Goal: Task Accomplishment & Management: Use online tool/utility

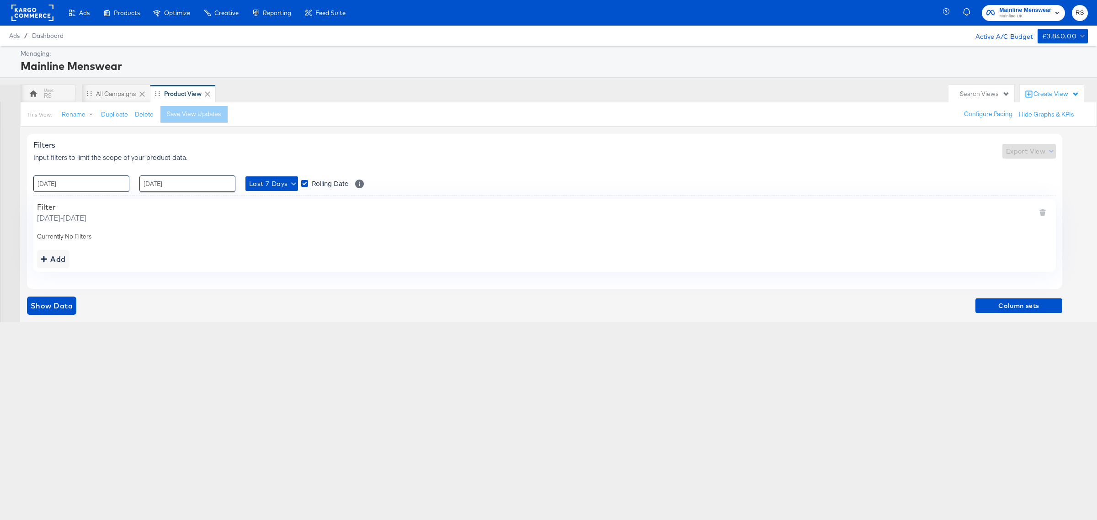
click at [75, 179] on input "[DATE]" at bounding box center [81, 184] width 96 height 16
click at [39, 206] on span "‹" at bounding box center [44, 203] width 14 height 14
click at [122, 279] on td "29" at bounding box center [122, 281] width 16 height 13
type input "[DATE] 00:00"
click at [187, 180] on input "[DATE]" at bounding box center [187, 184] width 96 height 16
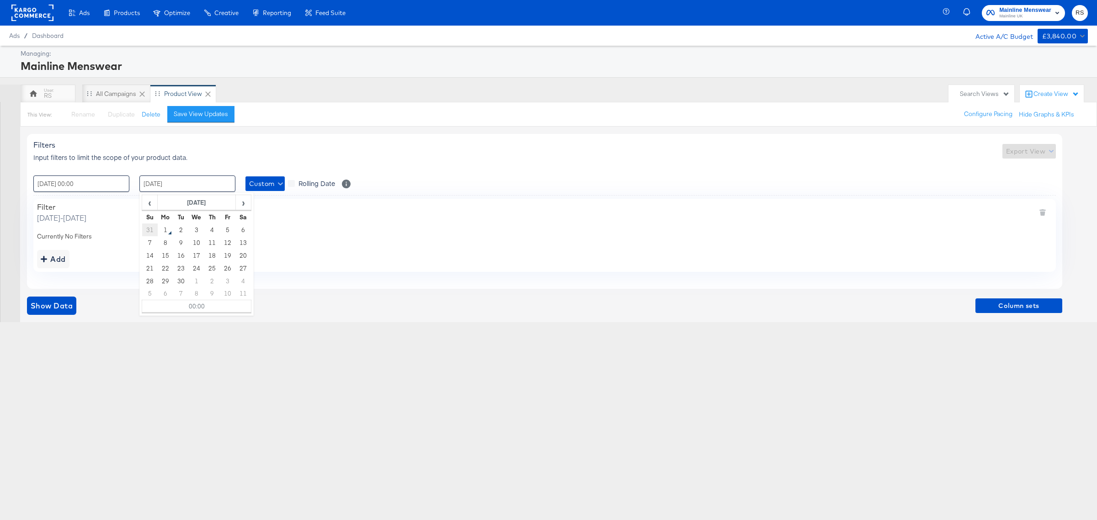
click at [147, 232] on td "31" at bounding box center [150, 230] width 16 height 13
click at [169, 182] on input "[DATE] 00:00" at bounding box center [187, 184] width 96 height 16
click at [247, 202] on span "›" at bounding box center [243, 203] width 14 height 14
click at [165, 230] on td "1" at bounding box center [166, 230] width 16 height 13
type input "[DATE] 00:00"
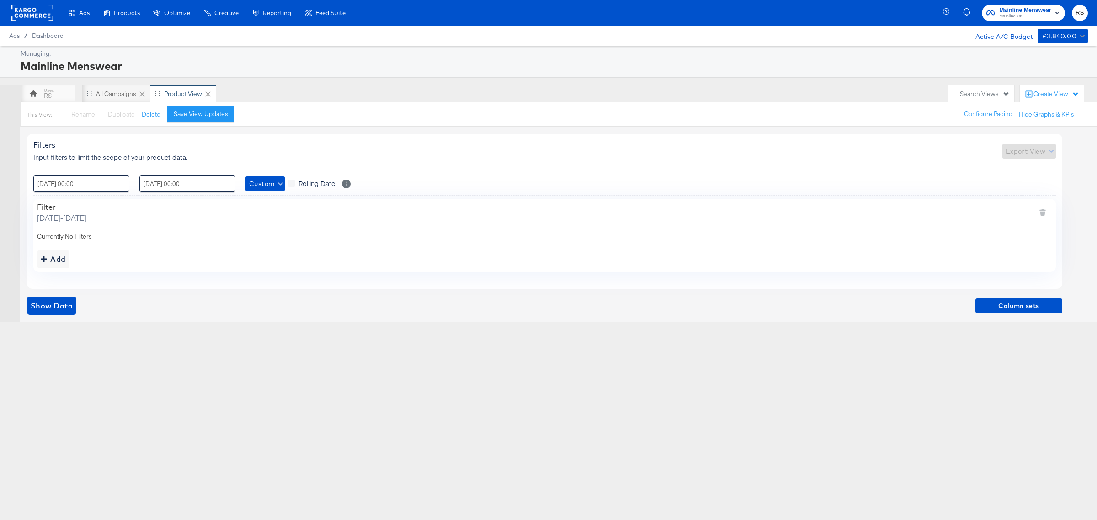
click at [161, 364] on div "Ads Ads Dashboard Main dashboard for Media Buying. New Campaign Create a new ca…" at bounding box center [548, 260] width 1097 height 520
click at [45, 305] on span "Show Data" at bounding box center [52, 305] width 42 height 13
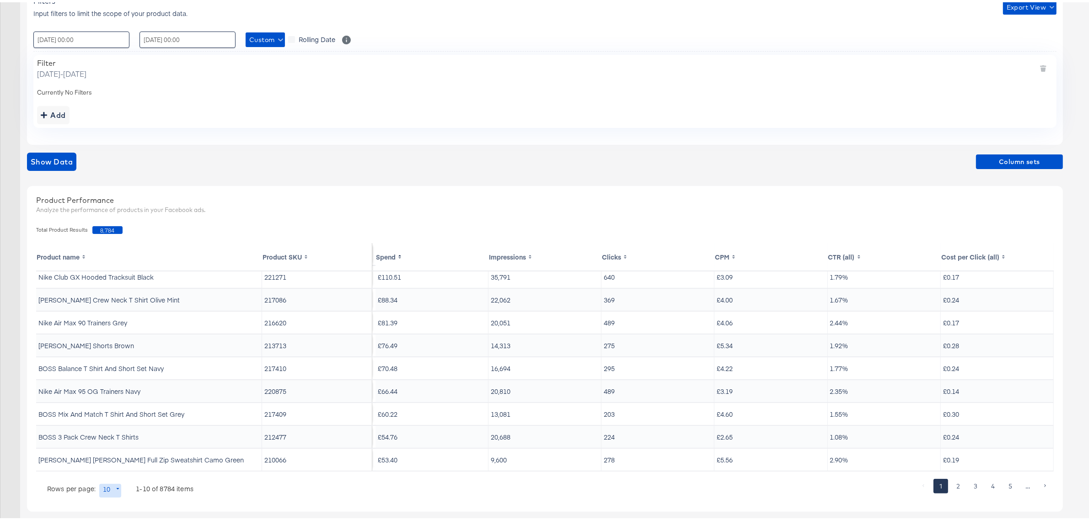
scroll to position [154, 0]
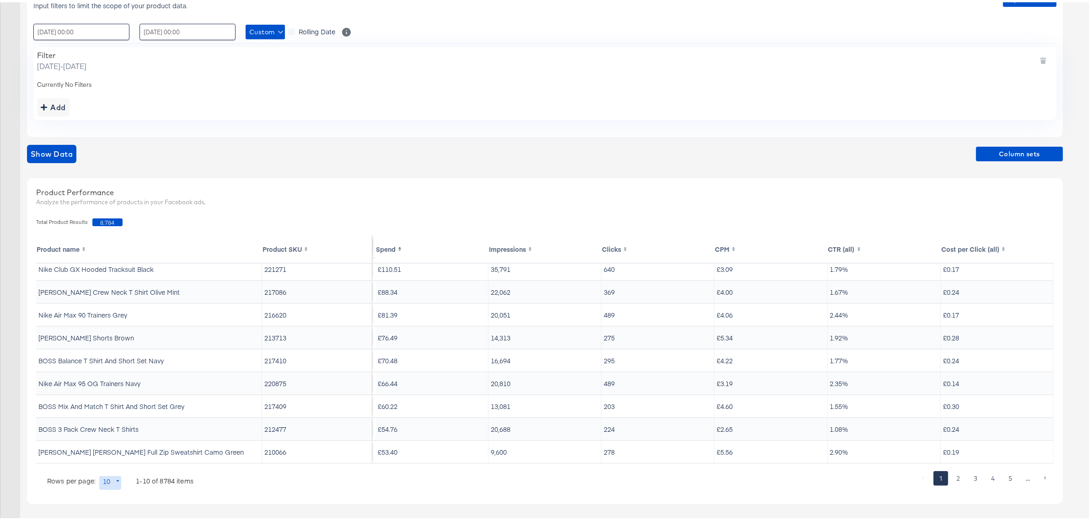
click at [110, 483] on body "Ads Ads Dashboard Main dashboard for Media Buying. New Campaign Create a new ca…" at bounding box center [548, 183] width 1097 height 674
click at [117, 427] on li "20" at bounding box center [114, 426] width 30 height 15
type input "20"
click at [982, 144] on div "Show Data Column sets" at bounding box center [545, 152] width 1036 height 18
click at [988, 149] on span "Column sets" at bounding box center [1019, 151] width 80 height 11
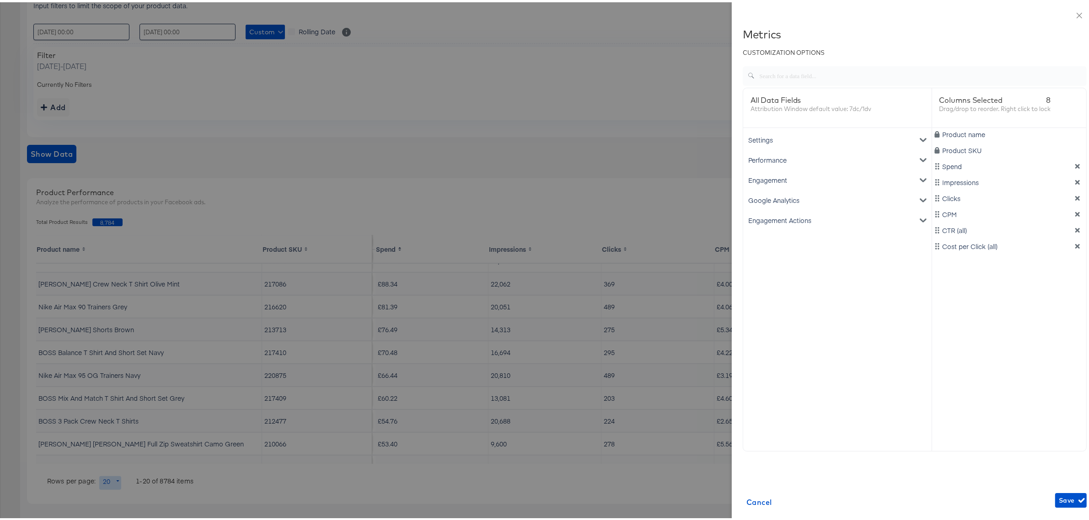
click at [763, 199] on div "Google Analytics" at bounding box center [837, 198] width 185 height 20
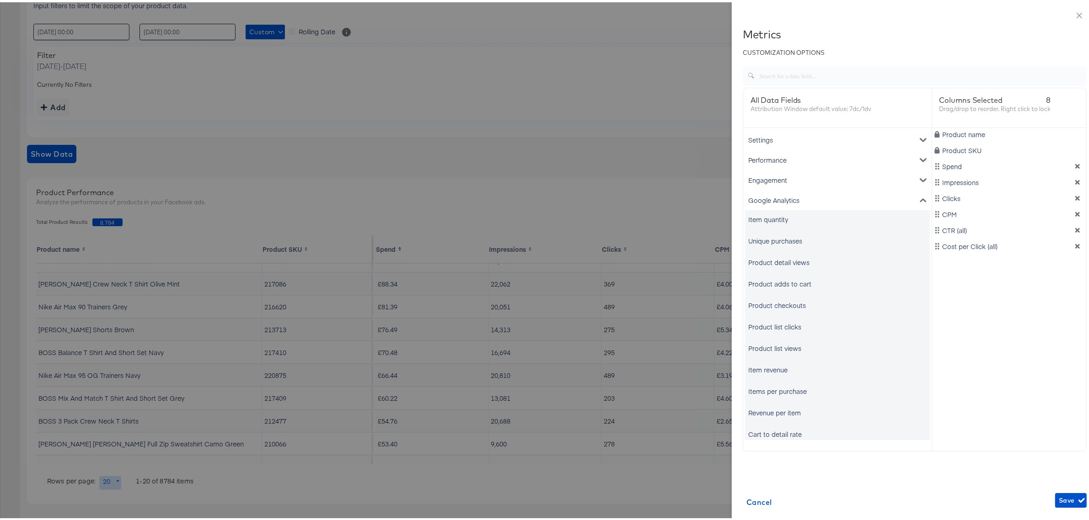
click at [780, 238] on div "Unique purchases" at bounding box center [775, 238] width 54 height 9
click at [764, 369] on div "Item revenue" at bounding box center [767, 367] width 39 height 9
click at [1075, 182] on icon "dimension-list" at bounding box center [1077, 180] width 5 height 5
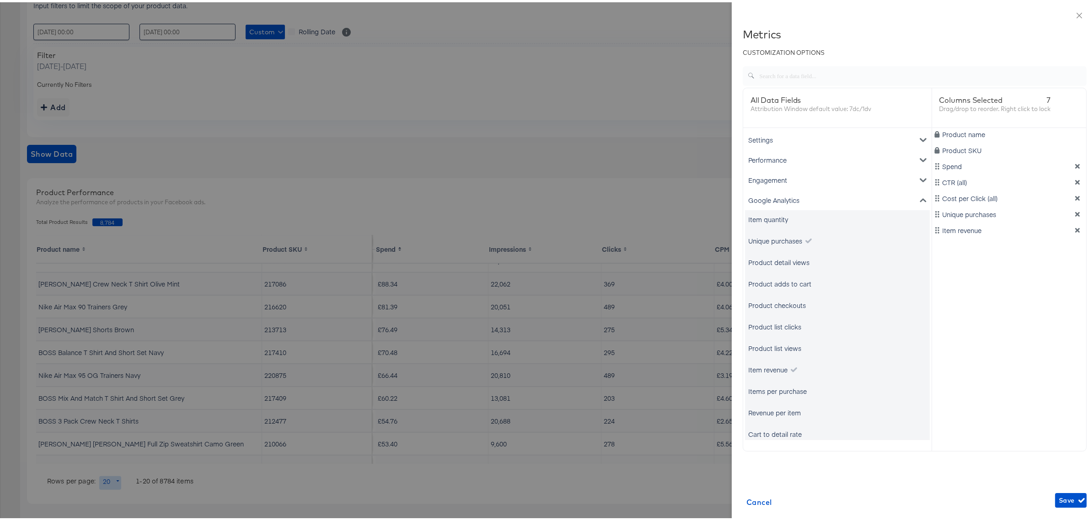
click at [1075, 182] on icon "dimension-list" at bounding box center [1077, 180] width 5 height 5
click at [1058, 501] on span "Save" at bounding box center [1070, 498] width 24 height 11
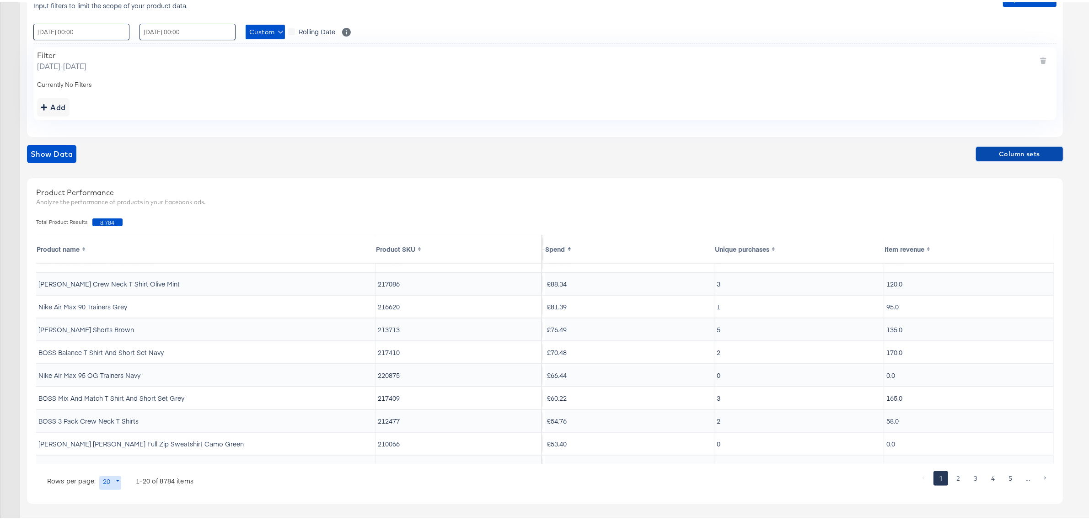
click at [1013, 151] on span "Column sets" at bounding box center [1019, 151] width 80 height 11
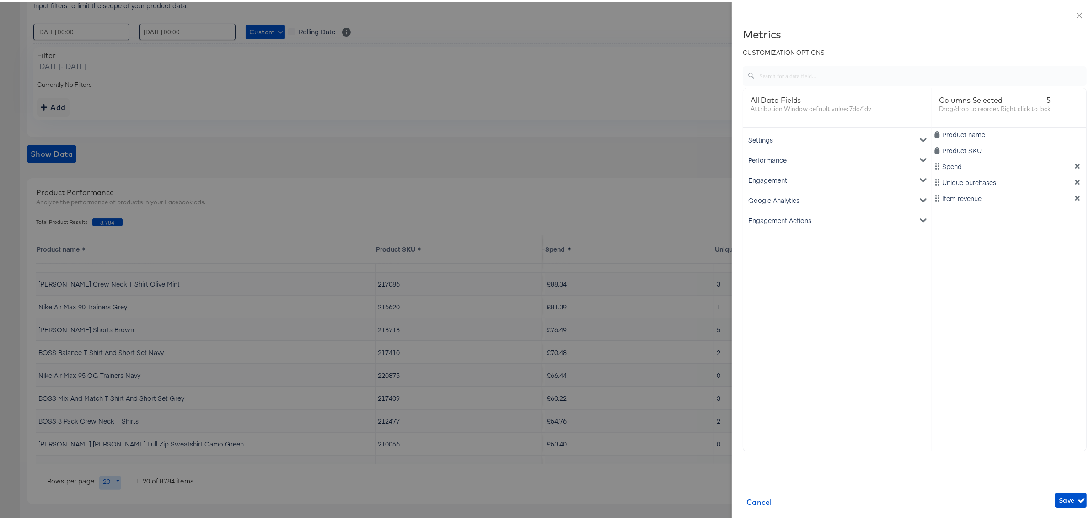
click at [687, 65] on div at bounding box center [548, 260] width 1097 height 520
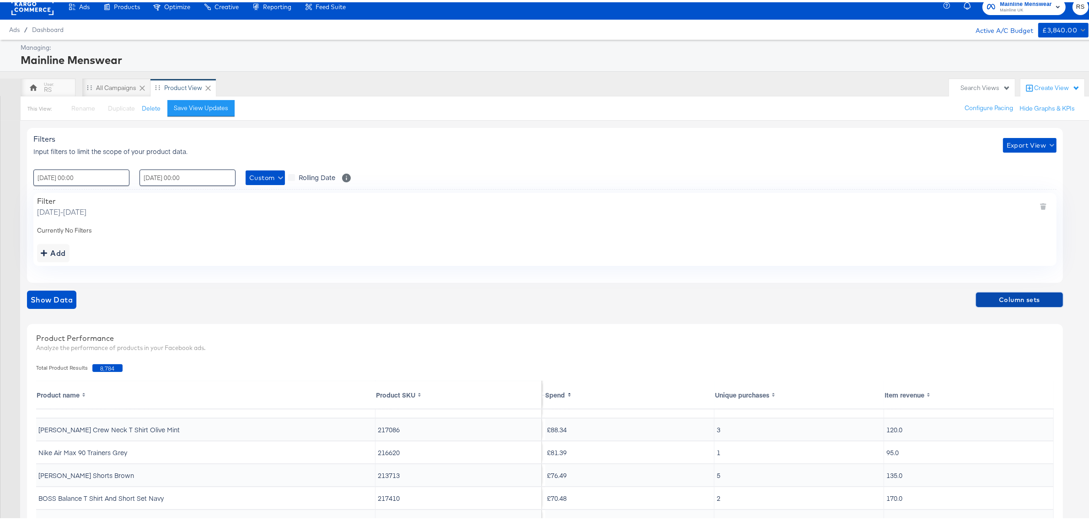
scroll to position [0, 0]
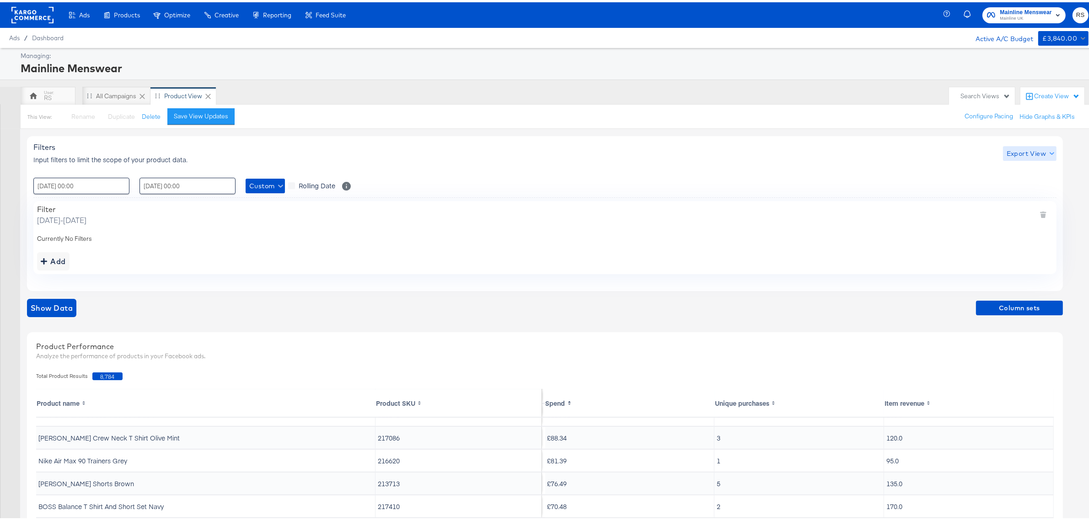
click at [1019, 145] on button "Export View" at bounding box center [1029, 151] width 53 height 15
click at [1027, 172] on link "Current View" at bounding box center [1030, 171] width 42 height 10
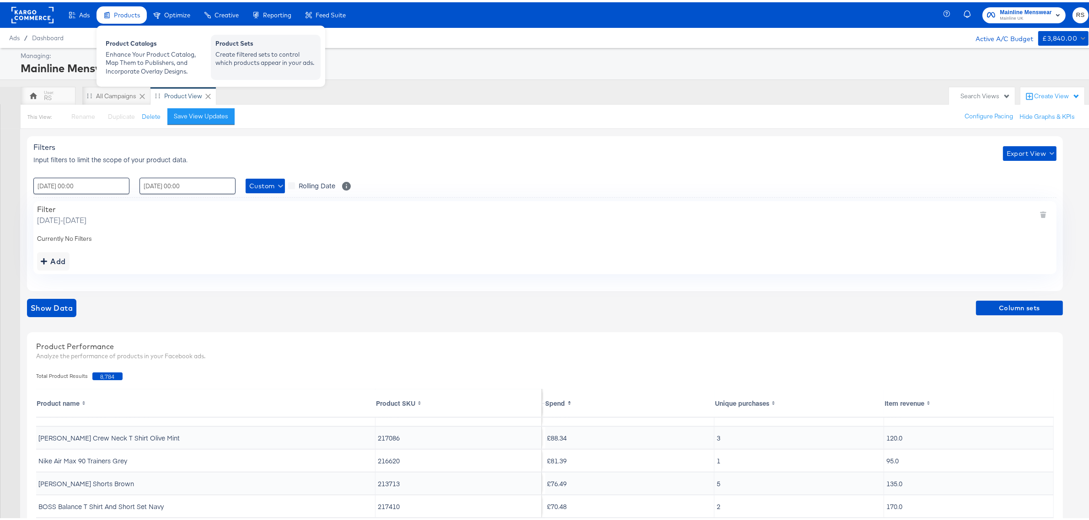
click at [267, 62] on div "Create filtered sets to control which products appear in your ads." at bounding box center [265, 56] width 101 height 17
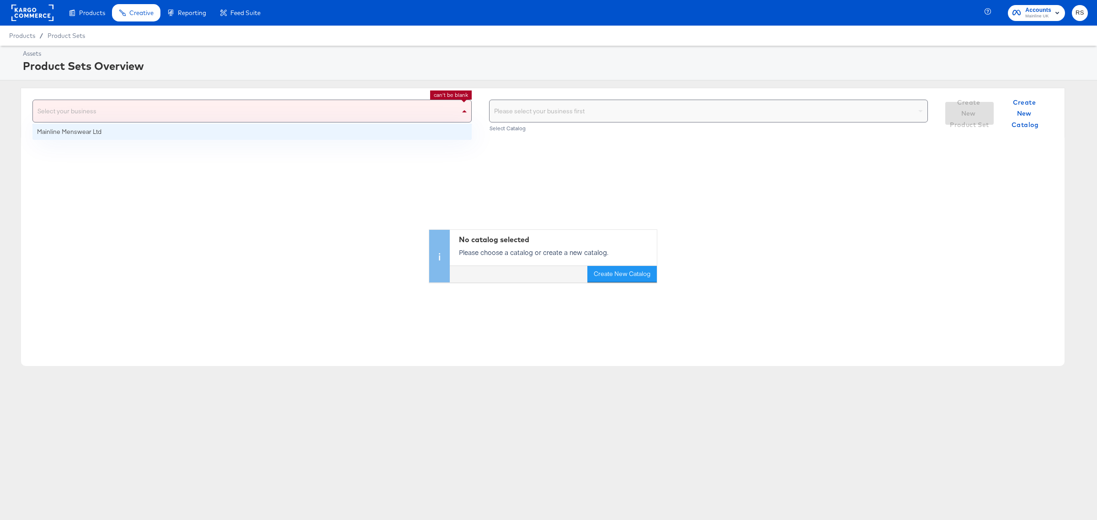
click at [288, 117] on div "Select your business" at bounding box center [252, 111] width 438 height 22
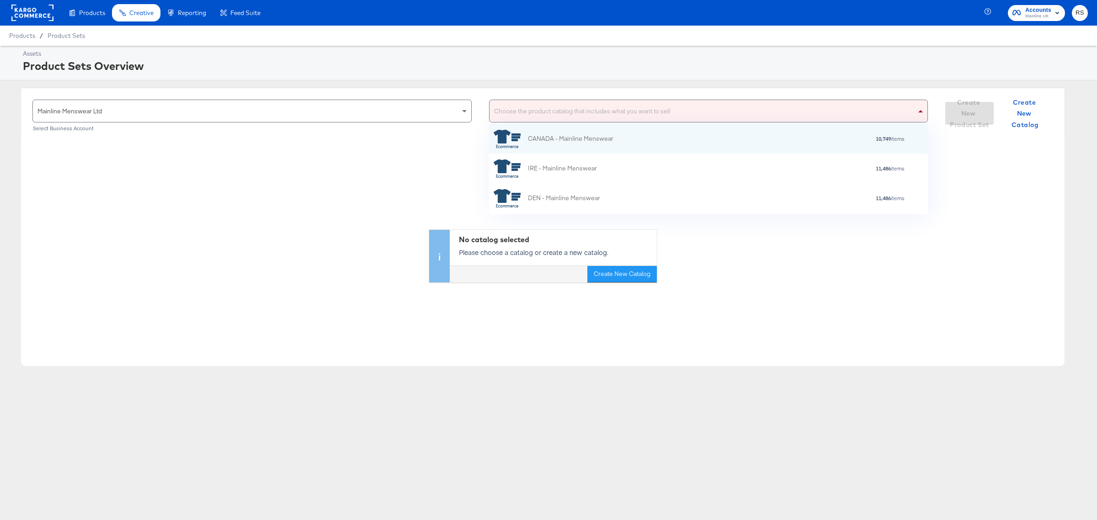
click at [513, 112] on div "Choose the product catalog that includes what you want to sell" at bounding box center [709, 111] width 438 height 22
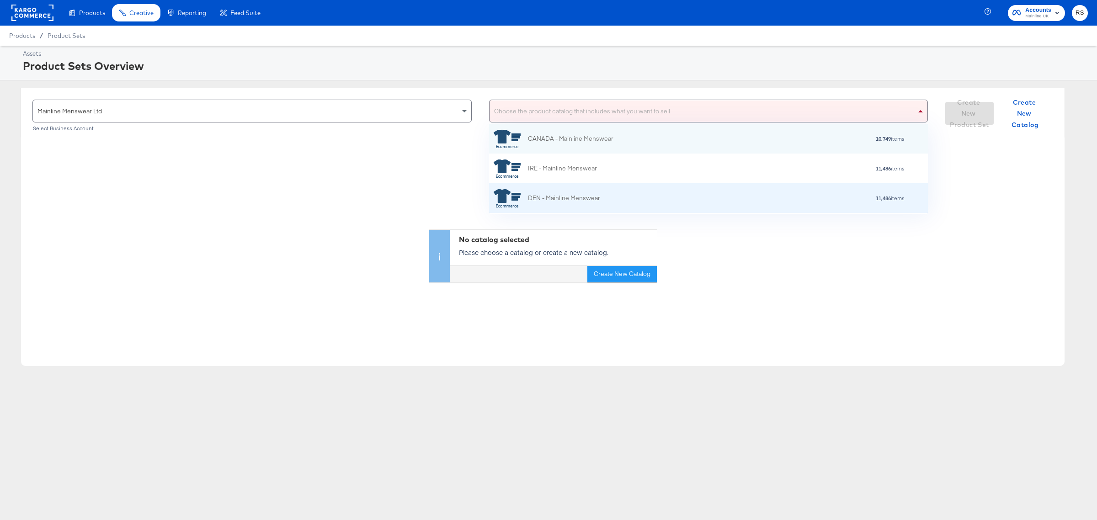
scroll to position [146, 0]
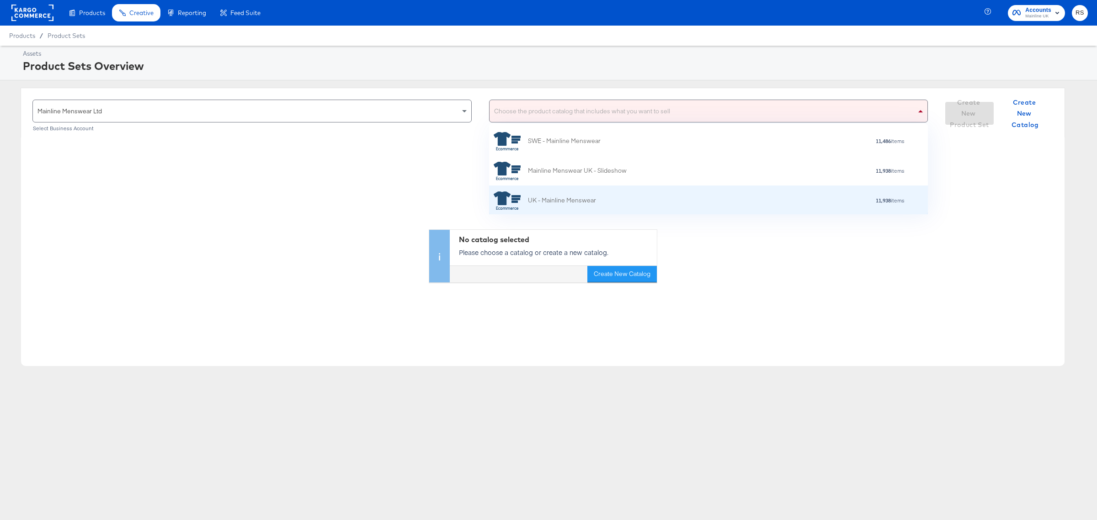
click at [550, 199] on div "UK - Mainline Menswear" at bounding box center [562, 201] width 68 height 10
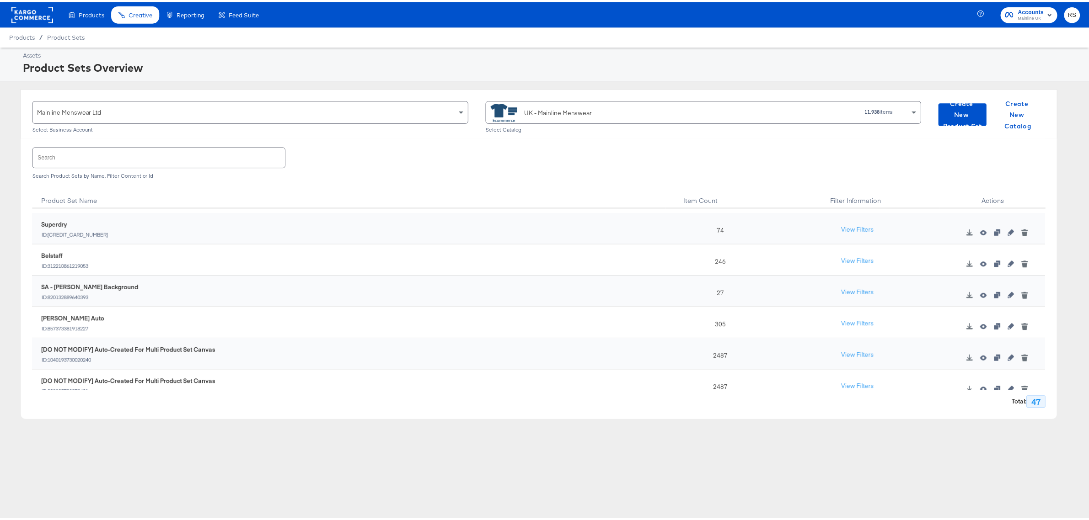
scroll to position [1299, 0]
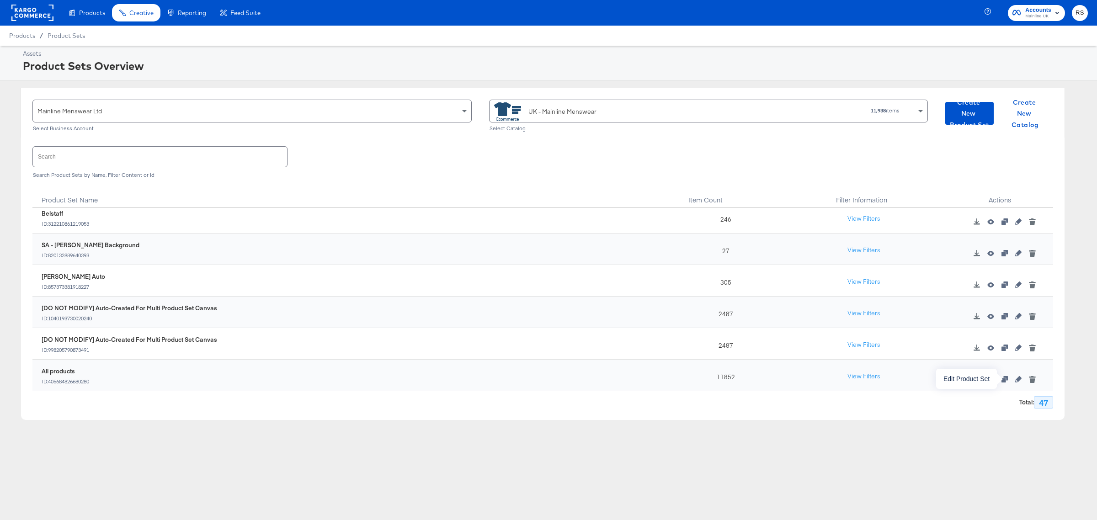
click at [1015, 380] on icon "button" at bounding box center [1018, 379] width 6 height 6
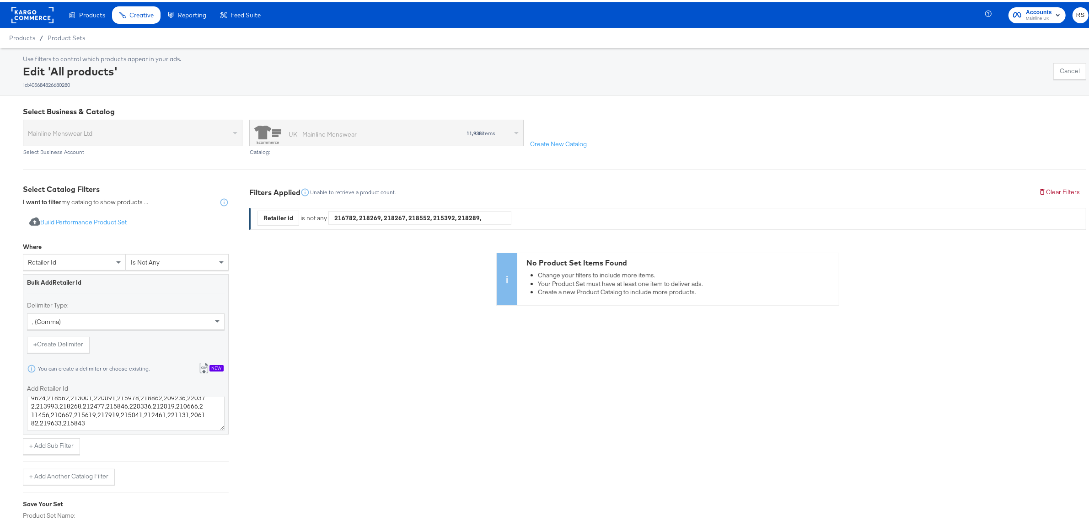
scroll to position [93, 0]
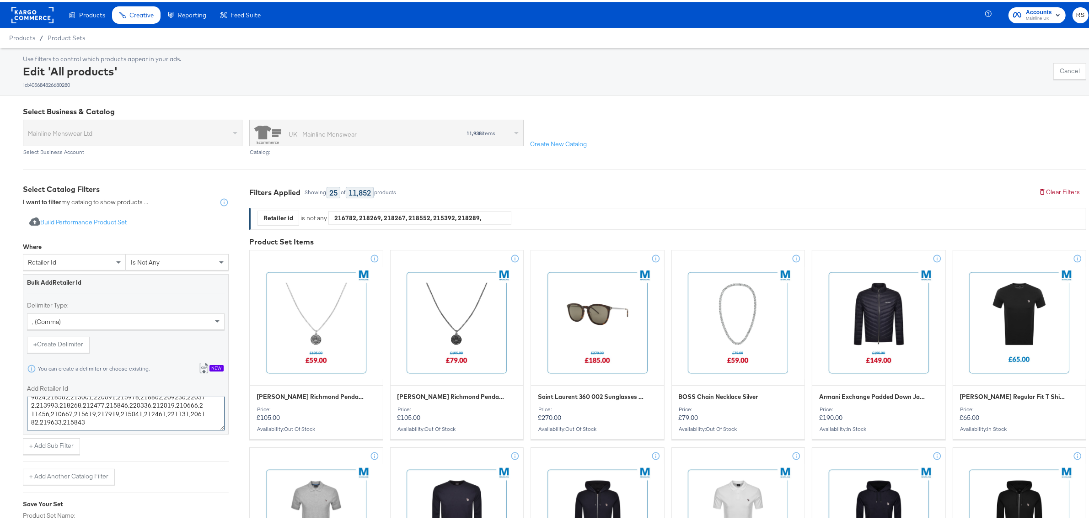
click at [83, 419] on textarea "216782,218269,218267,218552,215392,218289,216669,210258,217477,218043,218981,21…" at bounding box center [126, 412] width 198 height 34
paste textarea "220791 221271 217086 216620 213713 220875 212477 210066 214130 205386 207369 22…"
click at [30, 414] on textarea "216782,218269,218267,218552,215392,218289,216669,210258,217477,218043,218981,21…" at bounding box center [126, 412] width 198 height 34
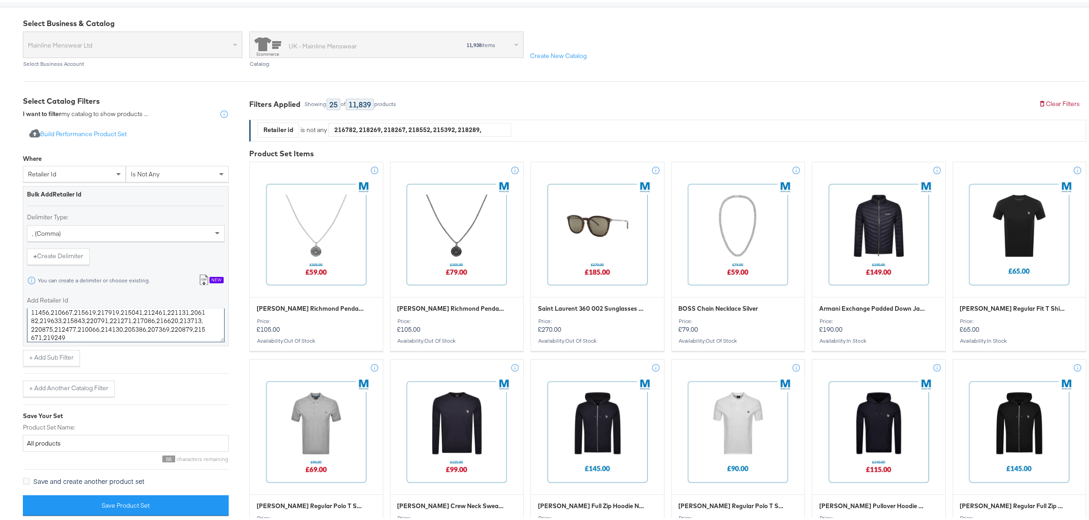
scroll to position [94, 0]
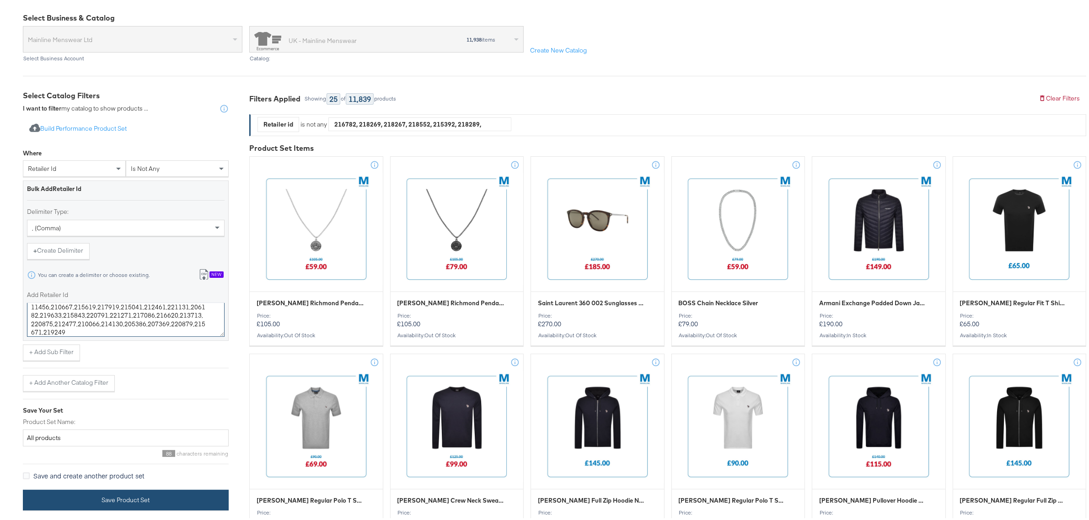
type textarea "216782,218269,218267,218552,215392,218289,216669,210258,217477,218043,218981,21…"
click at [105, 491] on button "Save Product Set" at bounding box center [126, 498] width 206 height 21
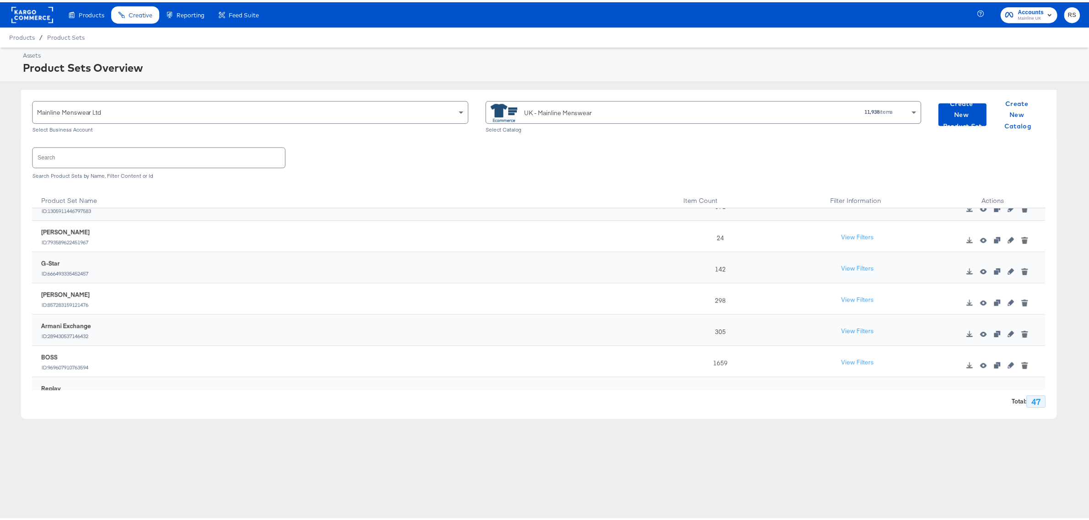
scroll to position [1299, 0]
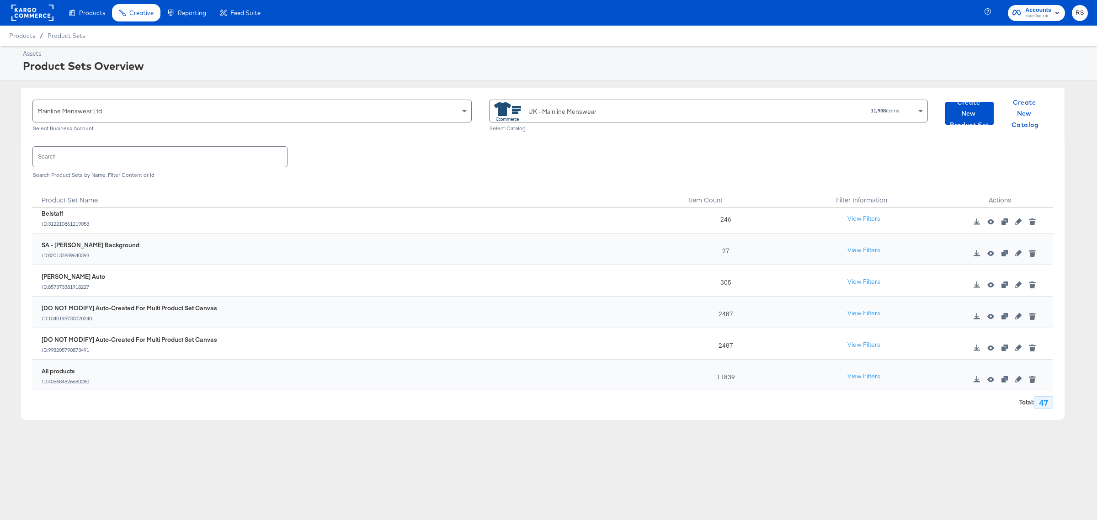
click at [1011, 383] on div at bounding box center [1002, 376] width 102 height 27
click at [1015, 382] on icon "button" at bounding box center [1018, 379] width 6 height 6
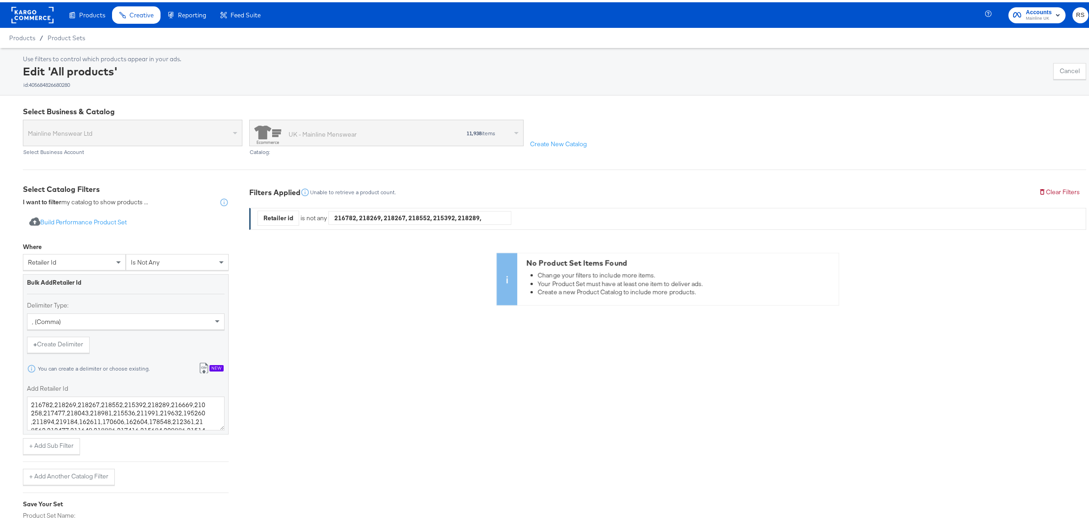
click at [906, 101] on div "Select Business & Catalog Mainline Menswear Ltd Select Business Account [GEOGRA…" at bounding box center [548, 353] width 1097 height 520
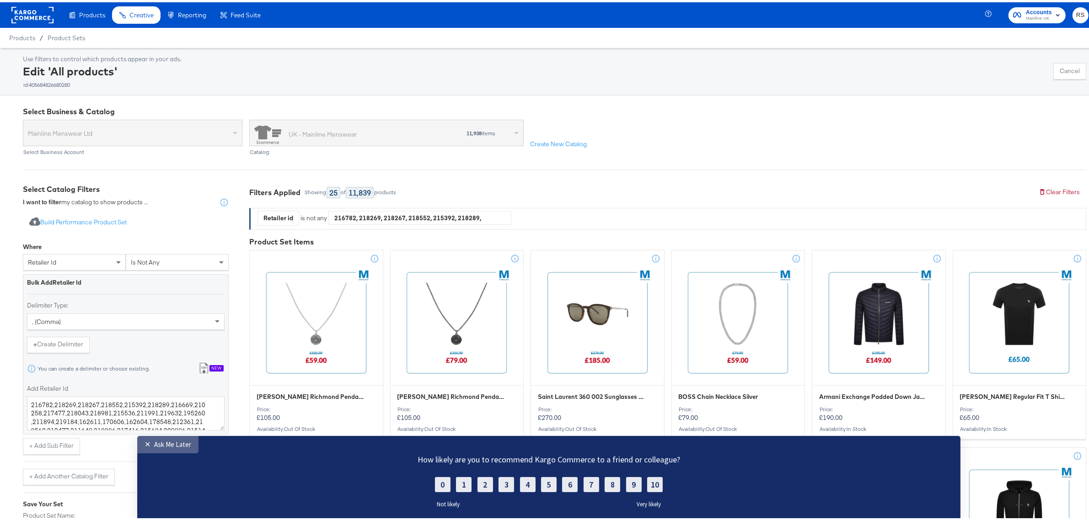
click at [155, 444] on div "Ask Me Later" at bounding box center [172, 444] width 37 height 9
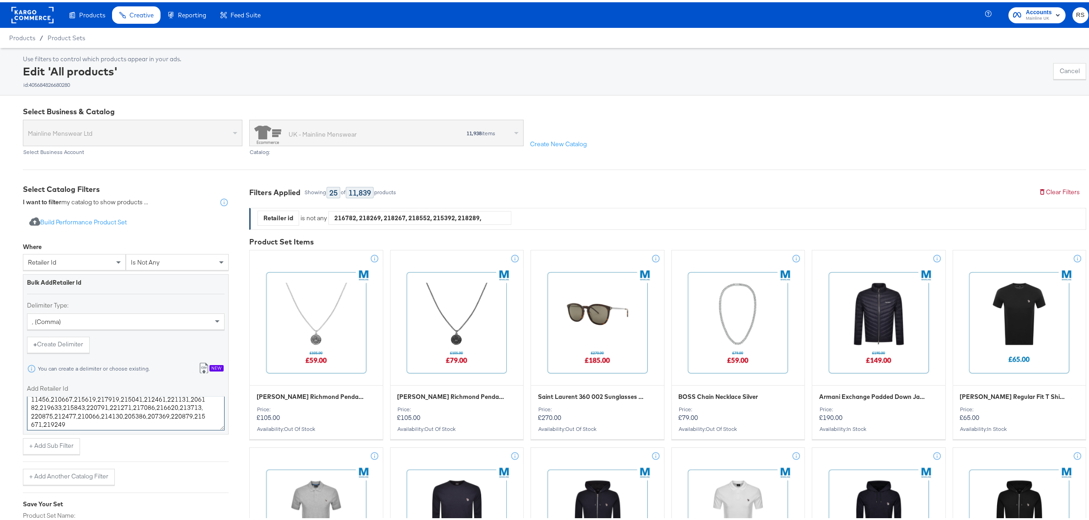
scroll to position [110, 0]
click at [75, 411] on textarea "216782,218269,218267,218552,215392,218289,216669,210258,217477,218043,218981,21…" at bounding box center [126, 412] width 198 height 34
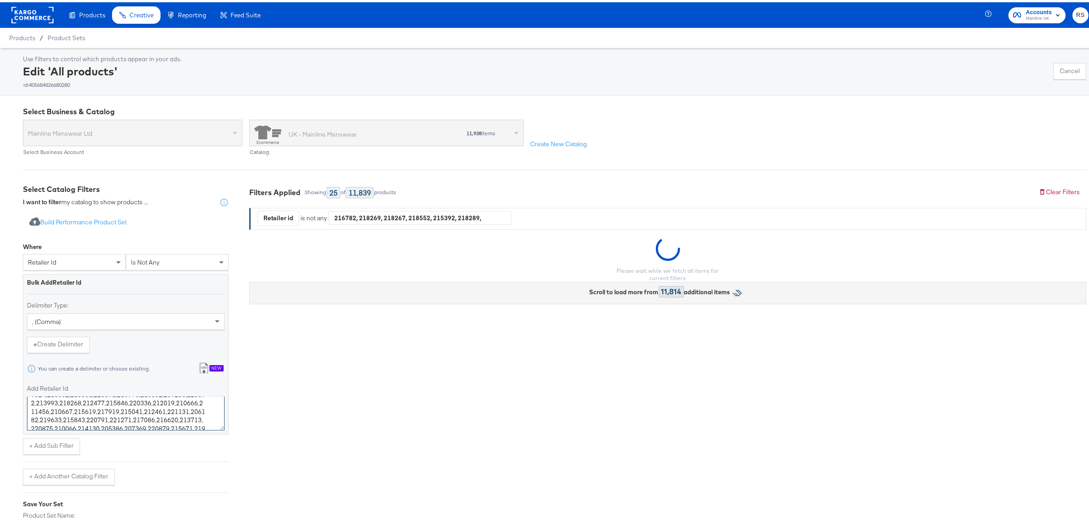
scroll to position [87, 0]
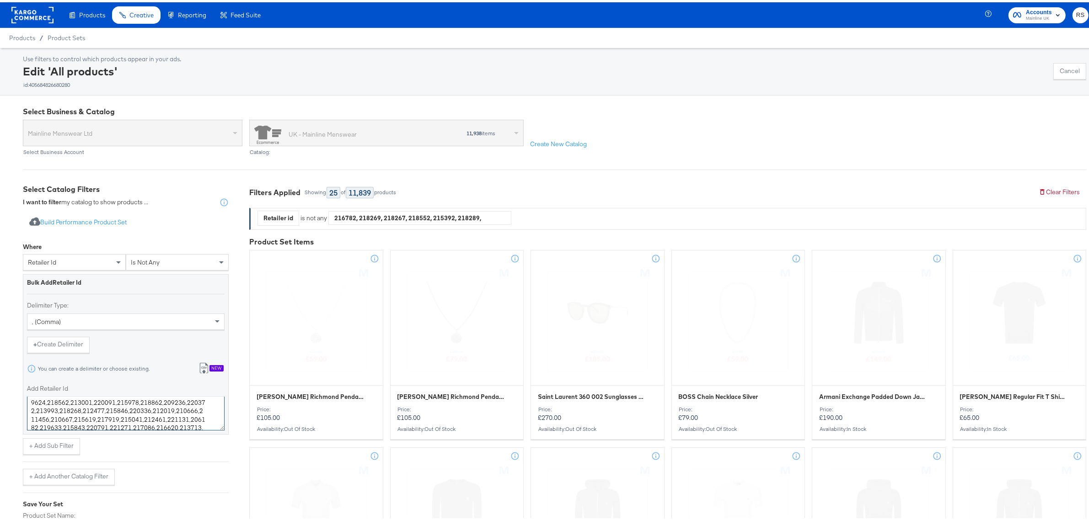
click at [101, 408] on textarea "216782,218269,218267,218552,215392,218289,216669,210258,217477,218043,218981,21…" at bounding box center [126, 412] width 198 height 34
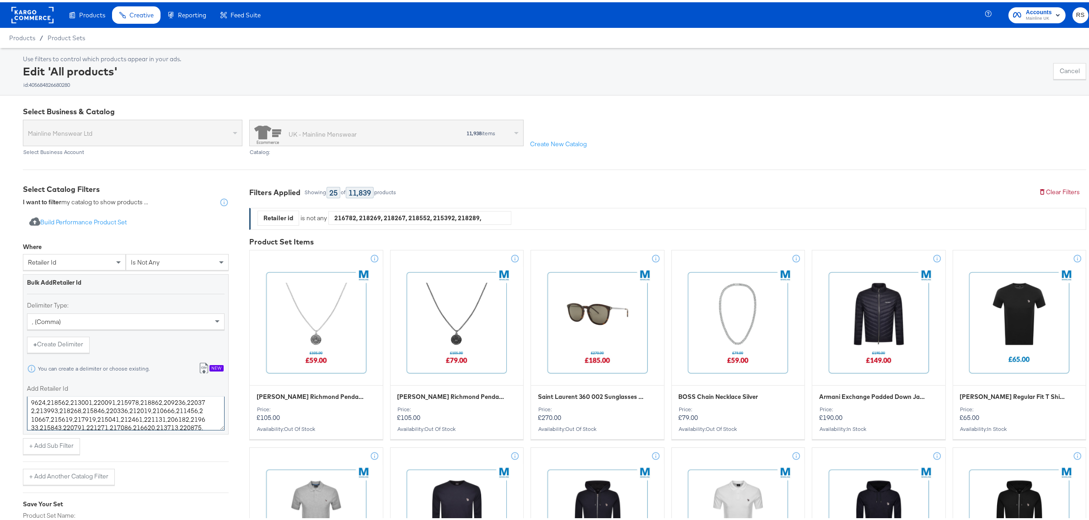
type textarea "216782,218269,218267,218552,215392,218289,216669,210258,217477,218043,218981,21…"
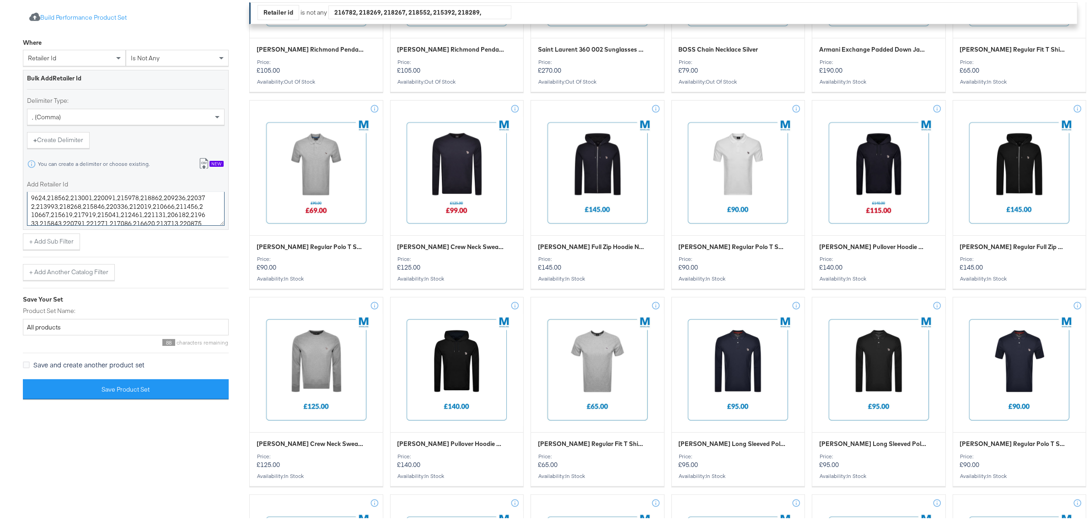
scroll to position [343, 0]
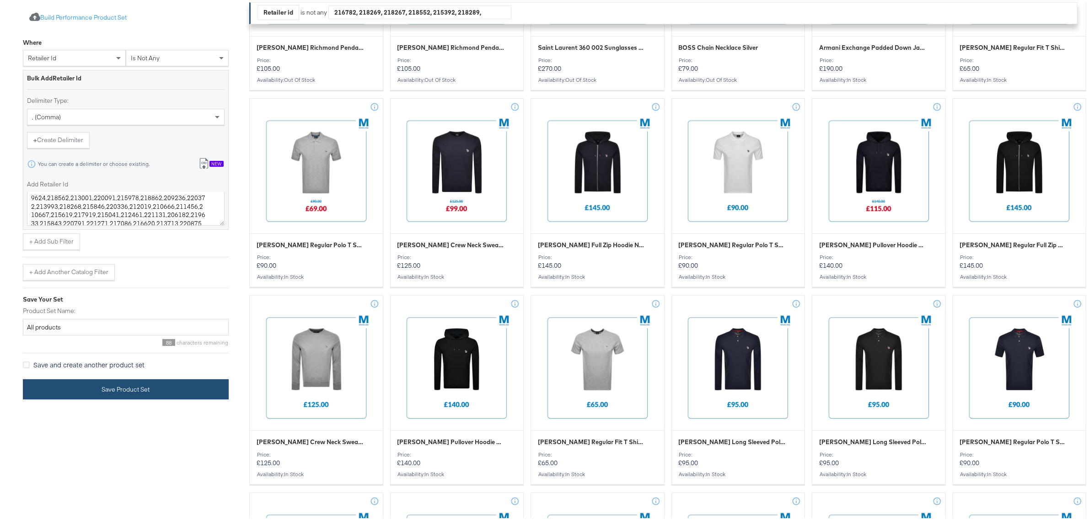
click at [119, 392] on button "Save Product Set" at bounding box center [126, 387] width 206 height 21
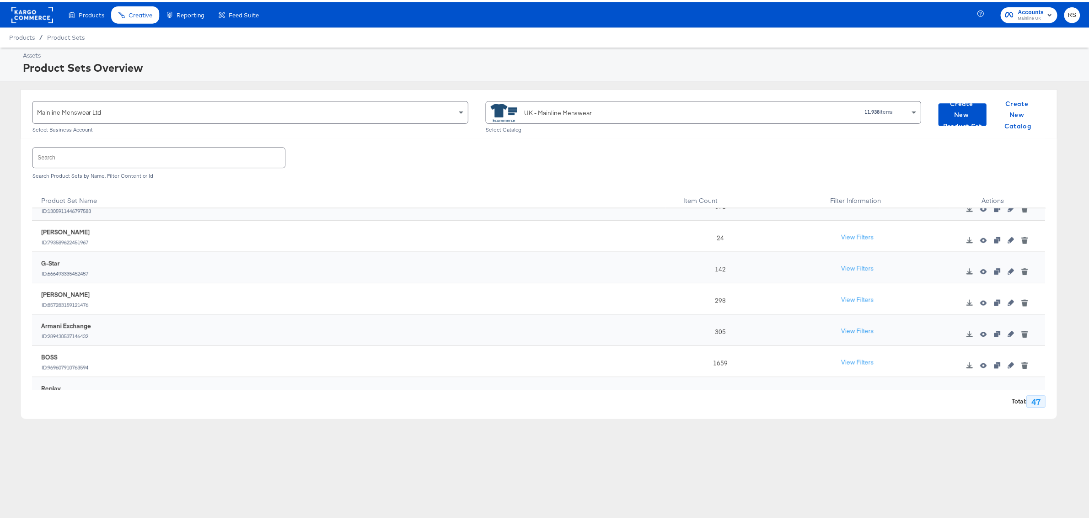
scroll to position [1299, 0]
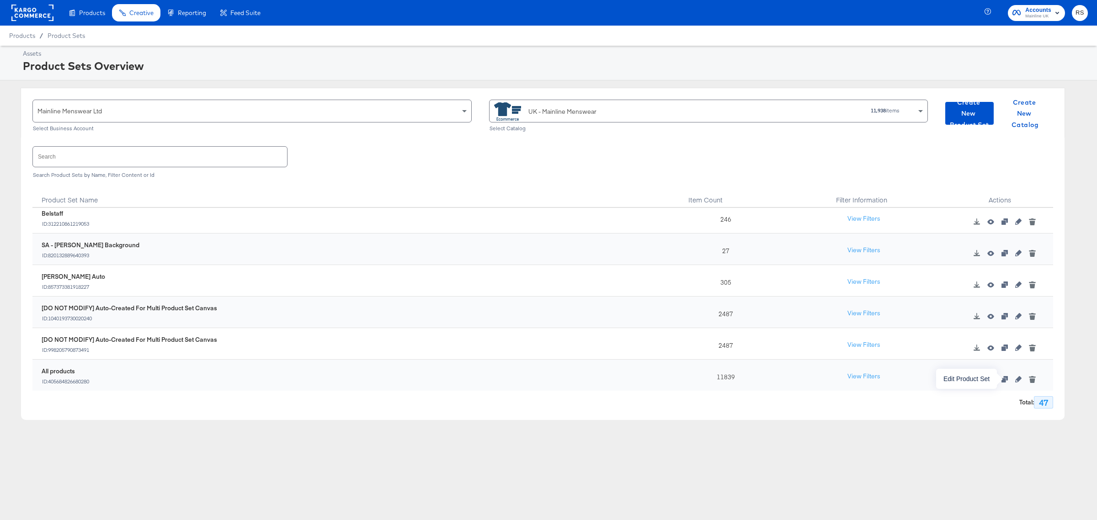
click at [1015, 378] on icon "button" at bounding box center [1018, 379] width 6 height 6
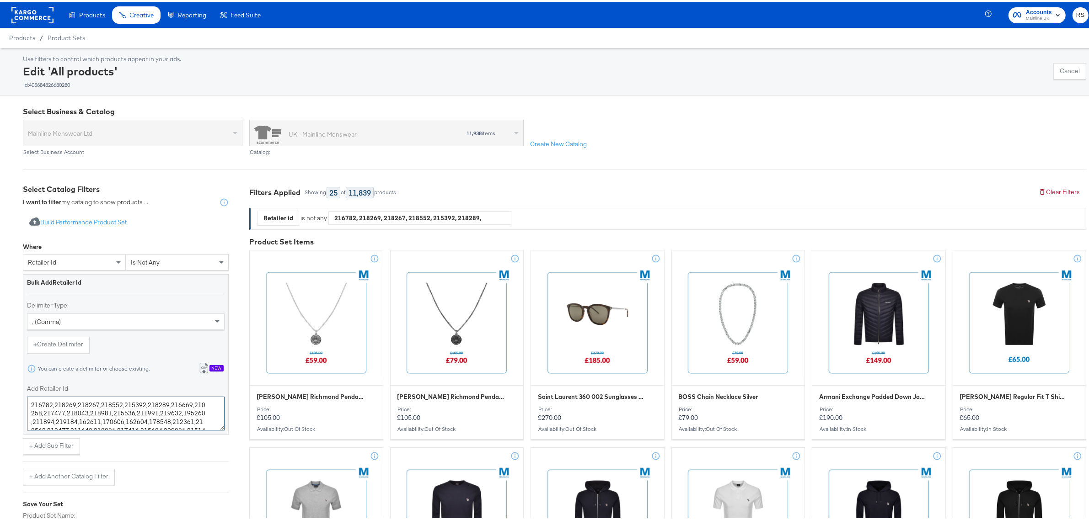
drag, startPoint x: 51, startPoint y: 406, endPoint x: 36, endPoint y: 407, distance: 15.7
click at [25, 404] on div "Bulk Add Retailer Id Delimiter Type: , (comma) + Create Delimiter You can creat…" at bounding box center [126, 352] width 206 height 160
drag, startPoint x: 75, startPoint y: 404, endPoint x: -8, endPoint y: 393, distance: 84.3
click at [0, 393] on html "Products Products Product Catalogs Enhance Your Product Catalog, Map Them to Pu…" at bounding box center [548, 260] width 1097 height 520
drag, startPoint x: 97, startPoint y: 405, endPoint x: 0, endPoint y: 396, distance: 97.3
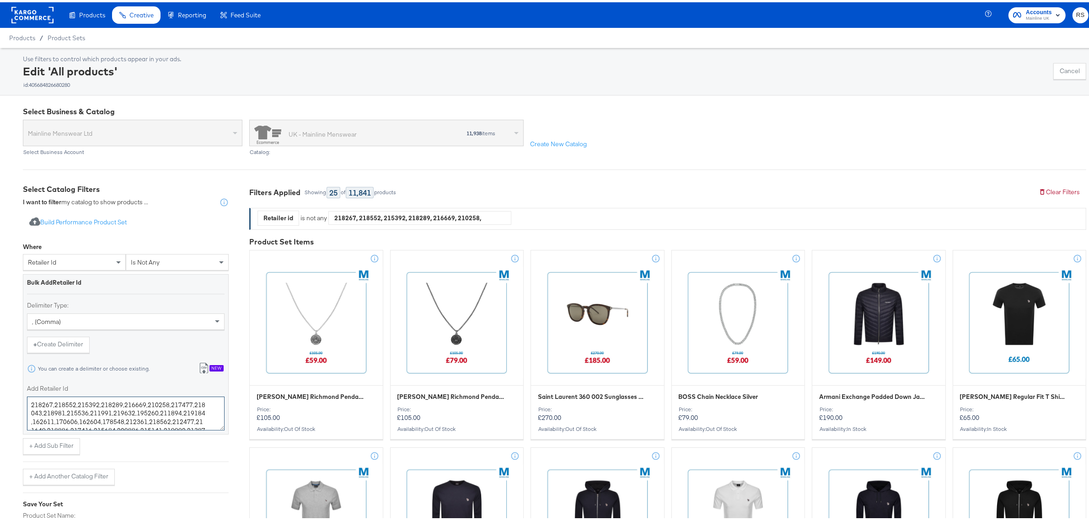
click at [952, 16] on div "Products Products Product Catalogs Enhance Your Product Catalog, Map Them to Pu…" at bounding box center [548, 13] width 1097 height 26
click at [108, 416] on textarea "218289,216669,210258,217477,218043,218981,215536,211991,219632,195260,211894,21…" at bounding box center [126, 412] width 198 height 34
click at [105, 409] on textarea "218289,216669,210258,217477,218043,218981,215536,211991,219632,195260,219184,16…" at bounding box center [126, 412] width 198 height 34
click at [203, 414] on textarea "218289,216669,210258,217477,218043,218981,215536,211991,219632,195260,162611,17…" at bounding box center [126, 412] width 198 height 34
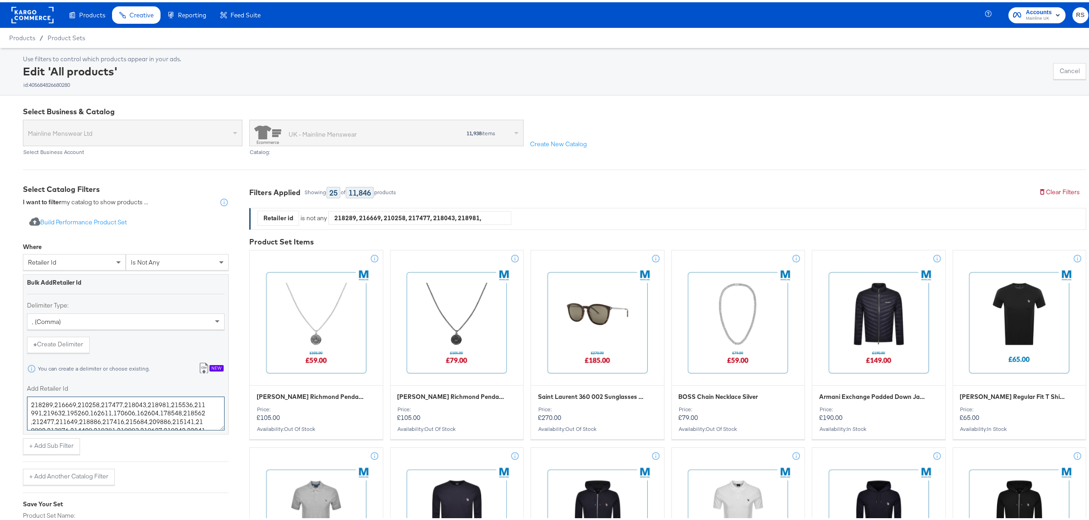
click at [197, 413] on textarea "218289,216669,210258,217477,218043,218981,215536,211991,219632,195260,162611,17…" at bounding box center [126, 412] width 198 height 34
click at [195, 415] on textarea "218289,216669,210258,217477,218043,218981,215536,211991,219632,195260,162611,17…" at bounding box center [126, 412] width 198 height 34
click at [145, 412] on textarea "218289,216669,210258,217477,218043,218981,215536,211991,219632,195260,162611,17…" at bounding box center [126, 412] width 198 height 34
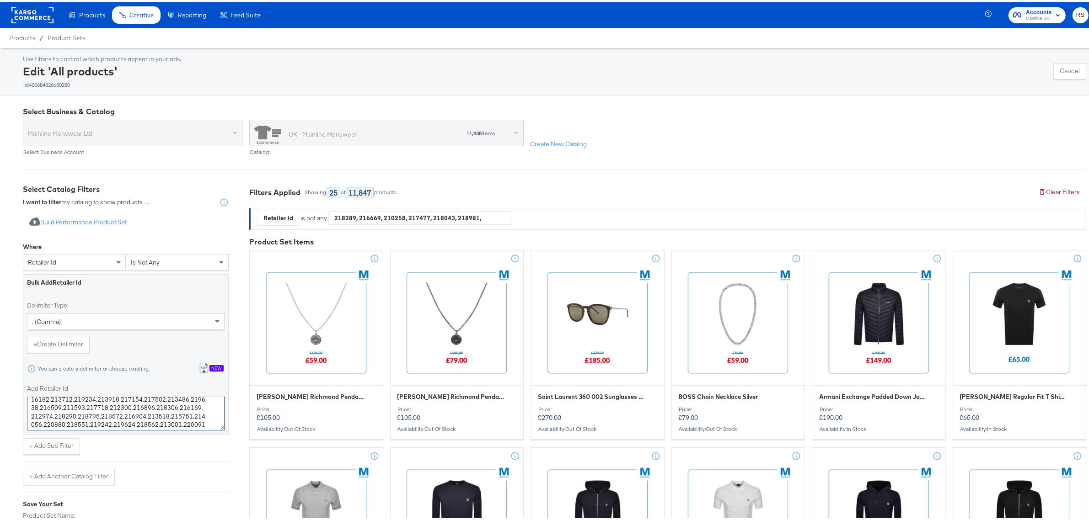
click at [150, 423] on textarea "218289,216669,210258,217477,218043,218981,215536,211991,219632,195260,162611,17…" at bounding box center [126, 412] width 198 height 34
click at [192, 412] on textarea "218289,216669,210258,217477,218043,218981,215536,211991,219632,195260,162611,17…" at bounding box center [126, 412] width 198 height 34
click at [193, 414] on textarea "218289,216669,210258,217477,218043,218981,215536,211991,219632,195260,162611,17…" at bounding box center [126, 412] width 198 height 34
click at [193, 412] on textarea "218289,216669,210258,217477,218043,218981,215536,211991,219632,195260,162611,17…" at bounding box center [126, 412] width 198 height 34
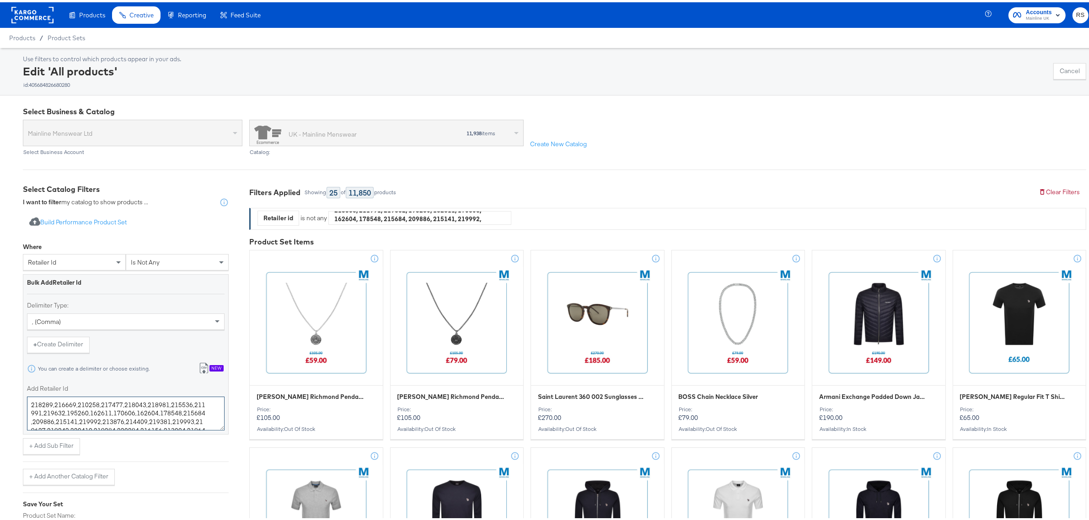
click at [195, 411] on textarea "218289,216669,210258,217477,218043,218981,215536,211991,219632,195260,162611,17…" at bounding box center [126, 412] width 198 height 34
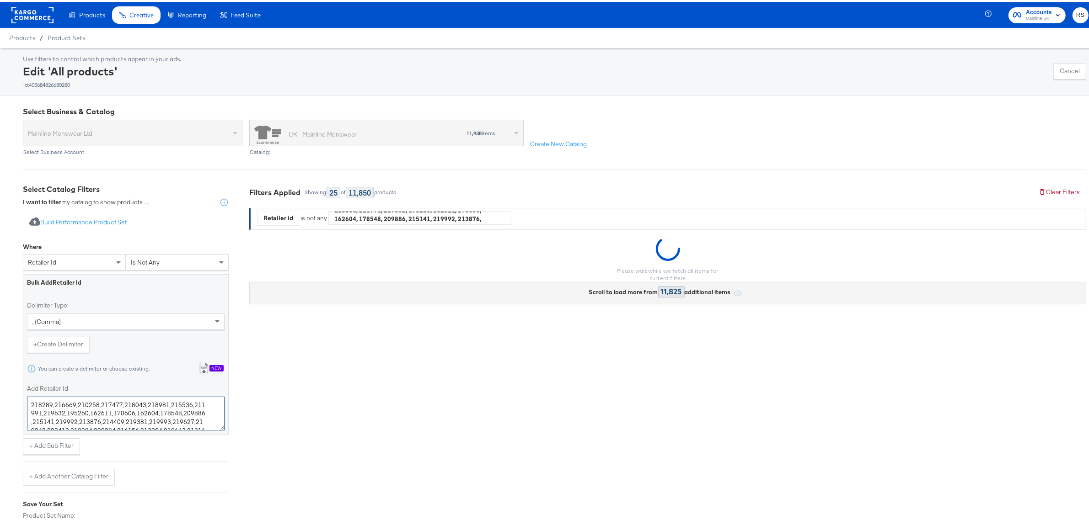
type textarea "218289,216669,210258,217477,218043,218981,215536,211991,219632,195260,162611,17…"
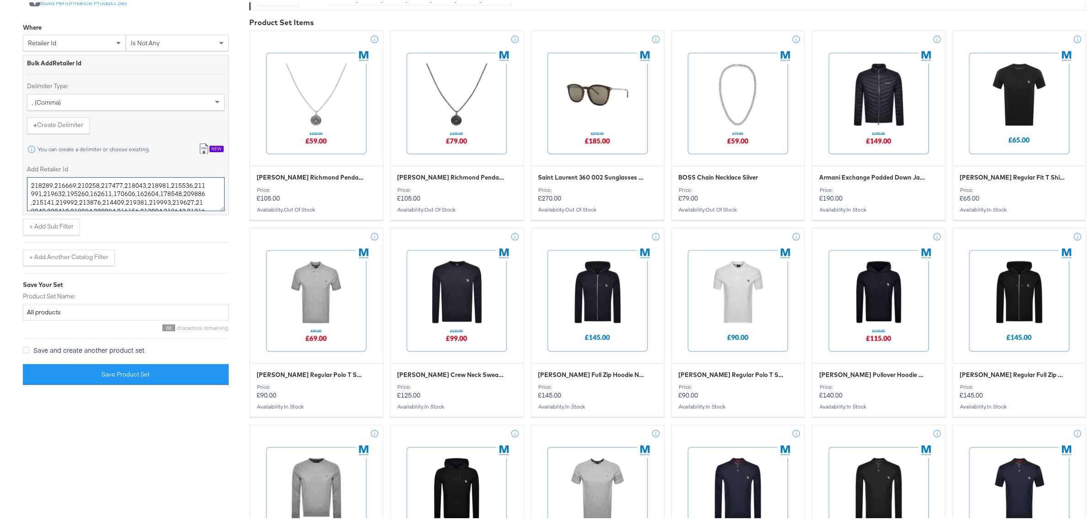
scroll to position [229, 0]
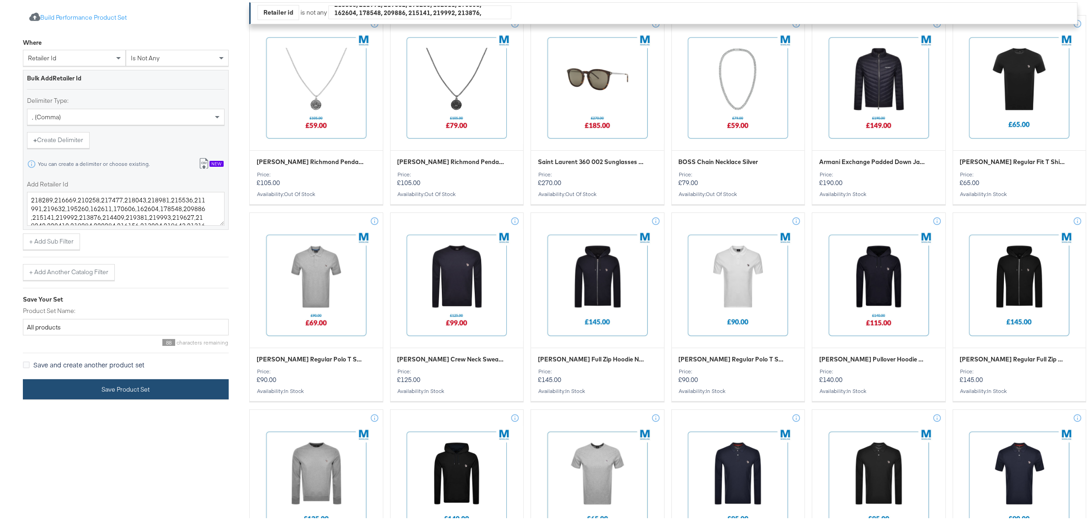
click at [137, 397] on button "Save Product Set" at bounding box center [126, 387] width 206 height 21
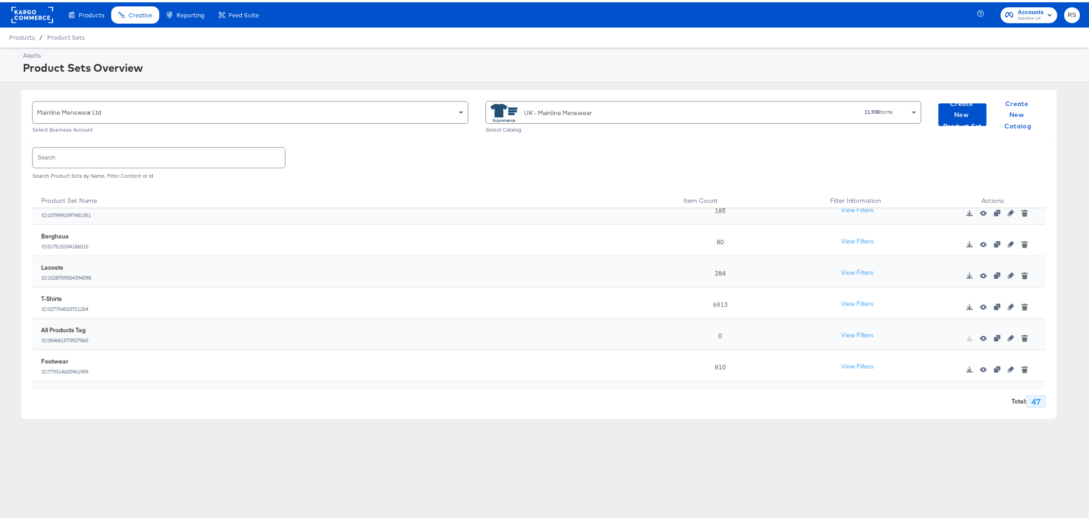
scroll to position [343, 0]
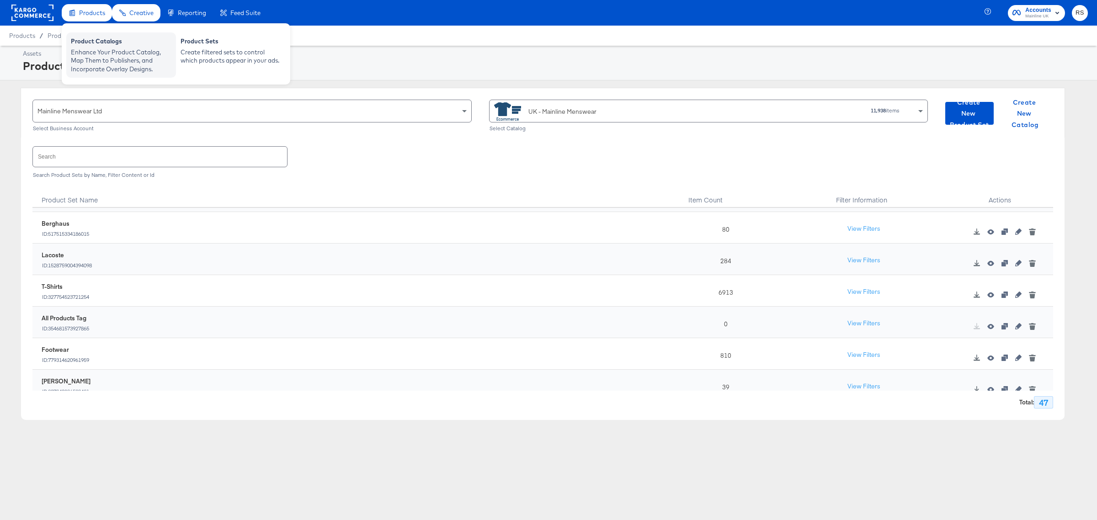
click at [95, 34] on div "Product Catalogs Enhance Your Product Catalog, Map Them to Publishers, and Inco…" at bounding box center [121, 54] width 110 height 45
click at [105, 56] on div "Enhance Your Product Catalog, Map Them to Publishers, and Incorporate Overlay D…" at bounding box center [121, 61] width 101 height 26
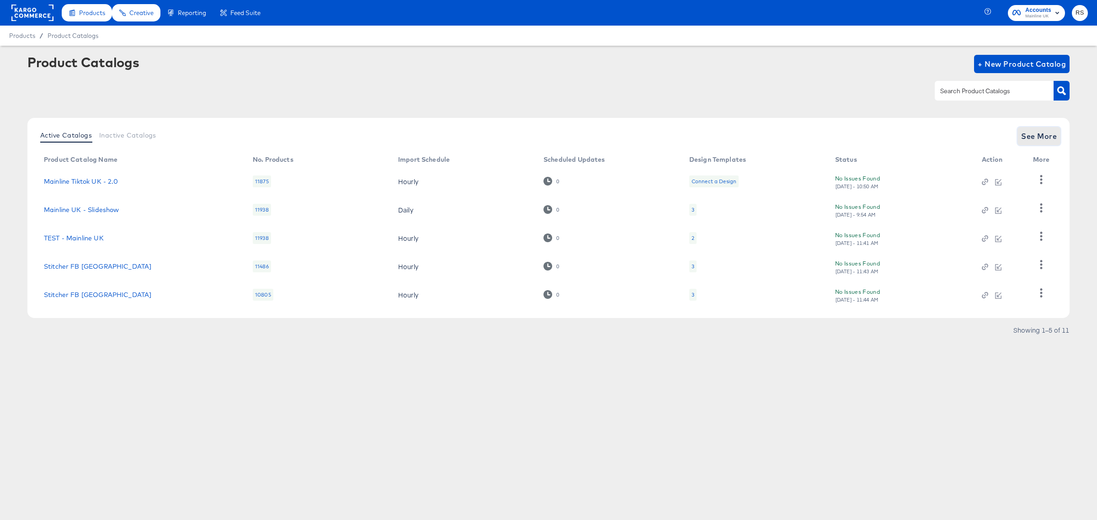
click at [1033, 139] on span "See More" at bounding box center [1039, 136] width 36 height 13
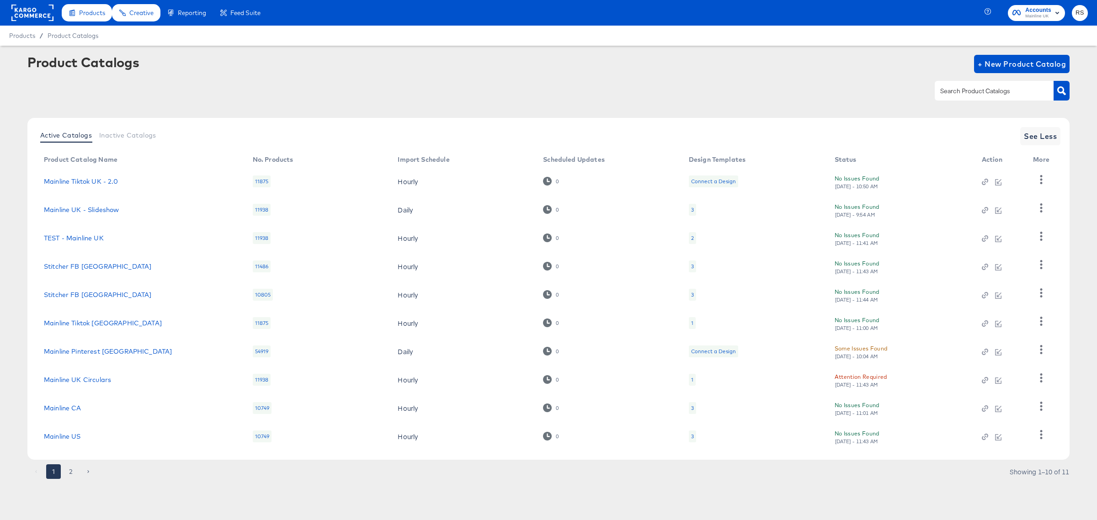
click at [63, 478] on li "2" at bounding box center [70, 472] width 17 height 15
click at [69, 473] on button "2" at bounding box center [71, 472] width 15 height 15
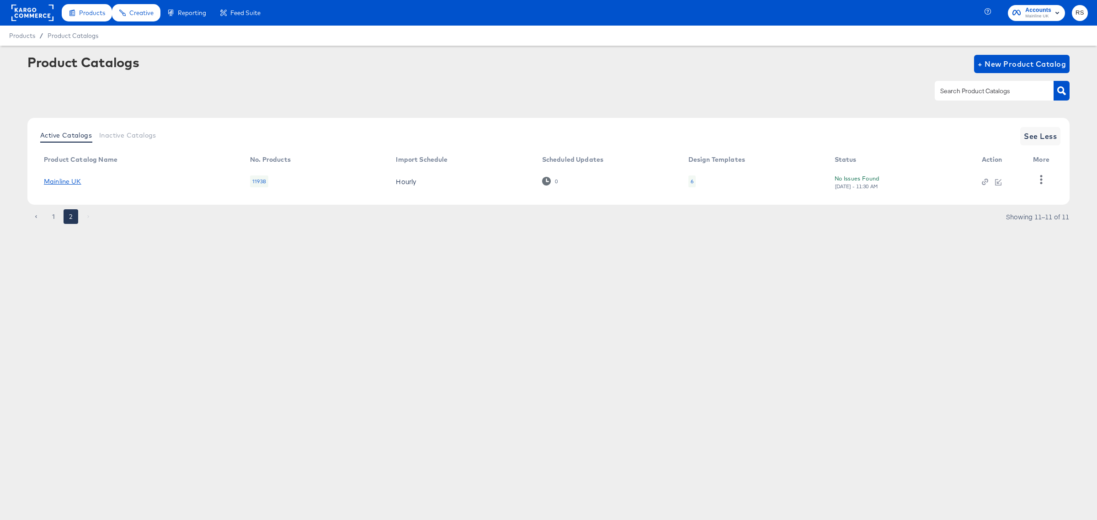
click at [68, 182] on link "Mainline UK" at bounding box center [62, 181] width 37 height 7
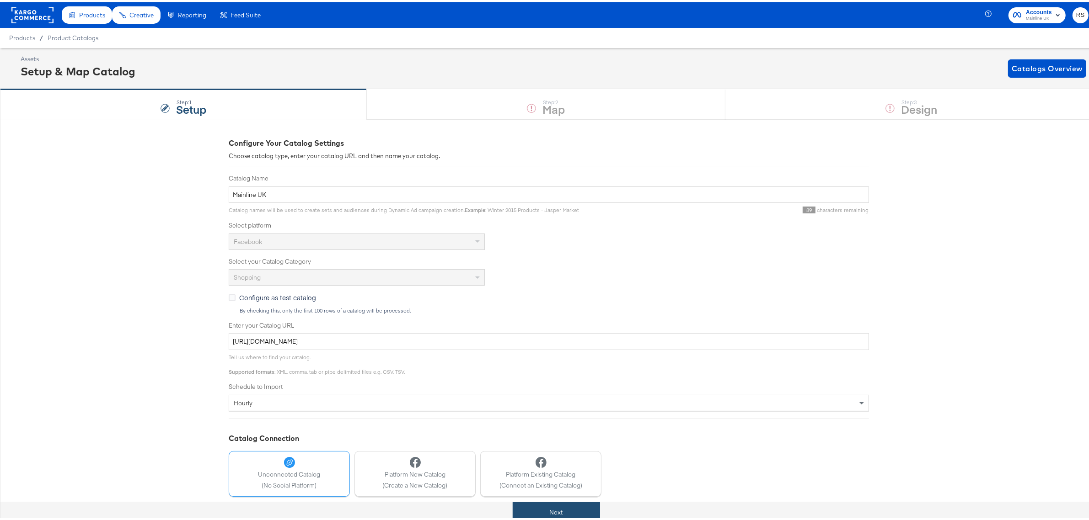
click at [574, 507] on button "Next" at bounding box center [556, 510] width 87 height 21
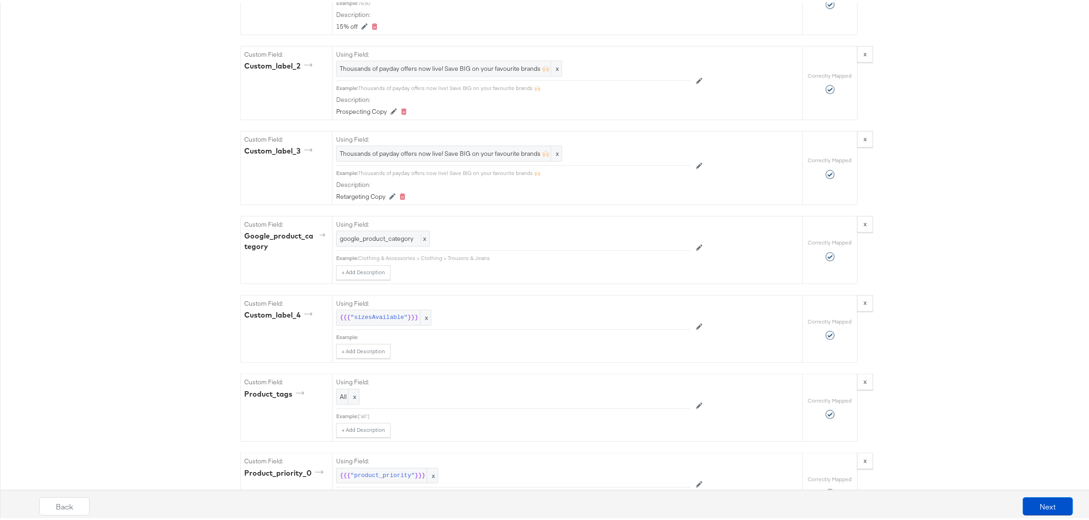
scroll to position [1143, 0]
click at [448, 152] on span "Thousands of payday offers now live! Save BIG on your favourite brands 🙌🏻" at bounding box center [449, 148] width 219 height 9
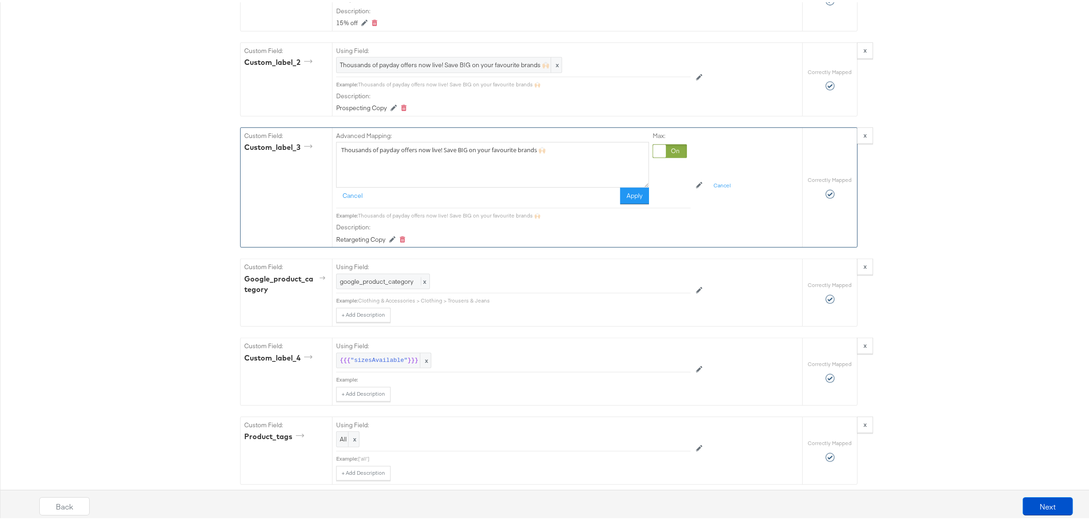
click at [448, 158] on textarea "Thousands of payday offers now live! Save BIG on your favourite brands 🙌🏻" at bounding box center [492, 163] width 313 height 46
type textarea "Menswear styles delivered FREE 👏🏻 Spend £40 and get free UK delivery within 72 …"
click at [627, 202] on button "Apply" at bounding box center [634, 194] width 29 height 16
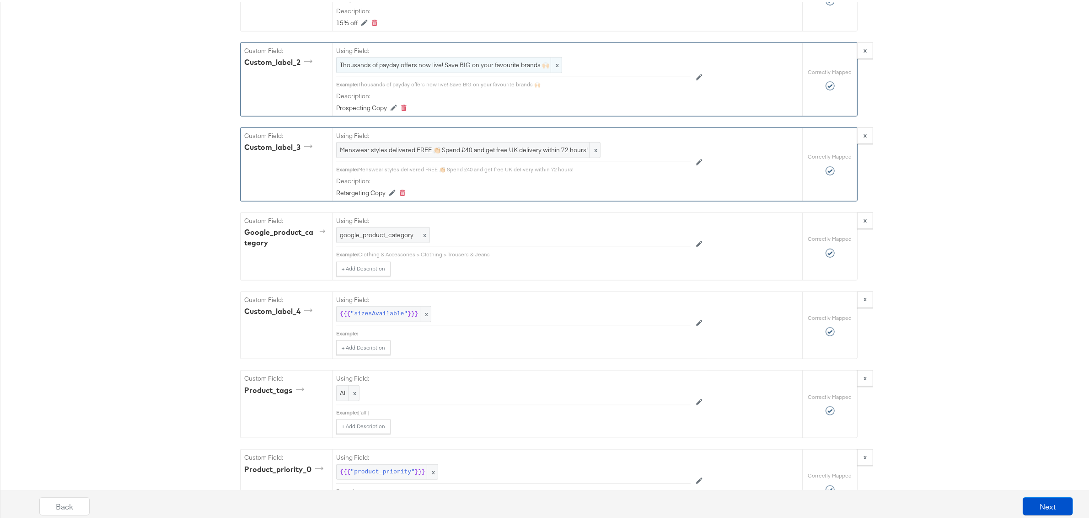
click at [390, 67] on span "Thousands of payday offers now live! Save BIG on your favourite brands 🙌🏻" at bounding box center [449, 63] width 219 height 9
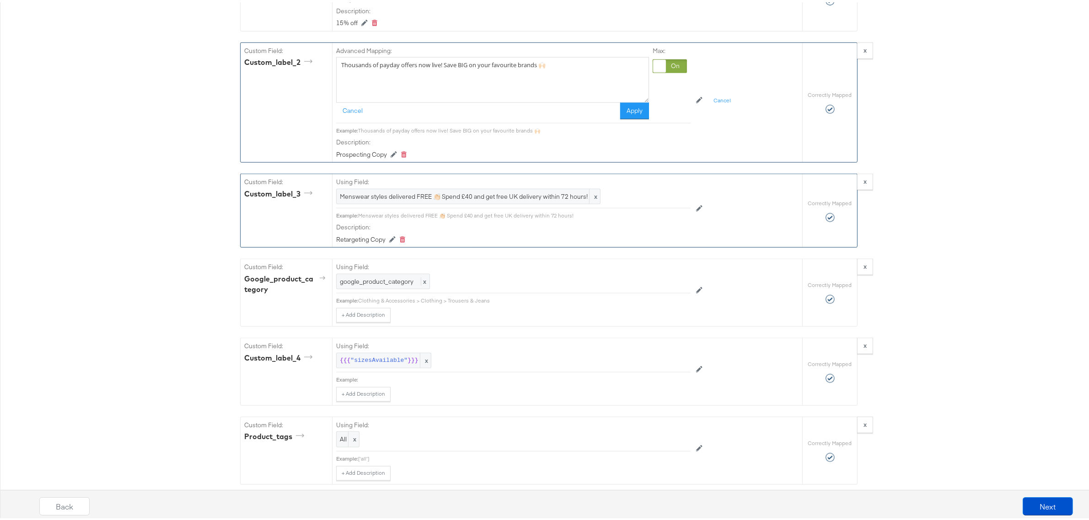
click at [390, 74] on textarea "Thousands of payday offers now live! Save BIG on your favourite brands 🙌🏻" at bounding box center [492, 78] width 313 height 46
paste textarea "New styles, endless choices 🔥 Find thousands of styles in one destination onlin…"
type textarea "New styles, endless choices 🔥 Find thousands of styles in one destination onlin…"
click at [622, 117] on button "Apply" at bounding box center [634, 109] width 29 height 16
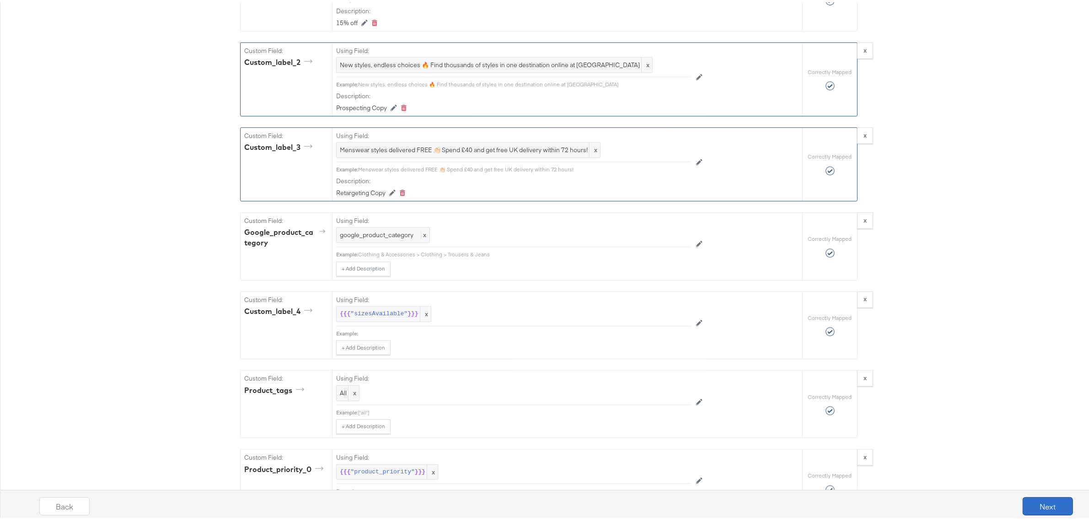
click at [1029, 503] on button "Next" at bounding box center [1047, 504] width 50 height 18
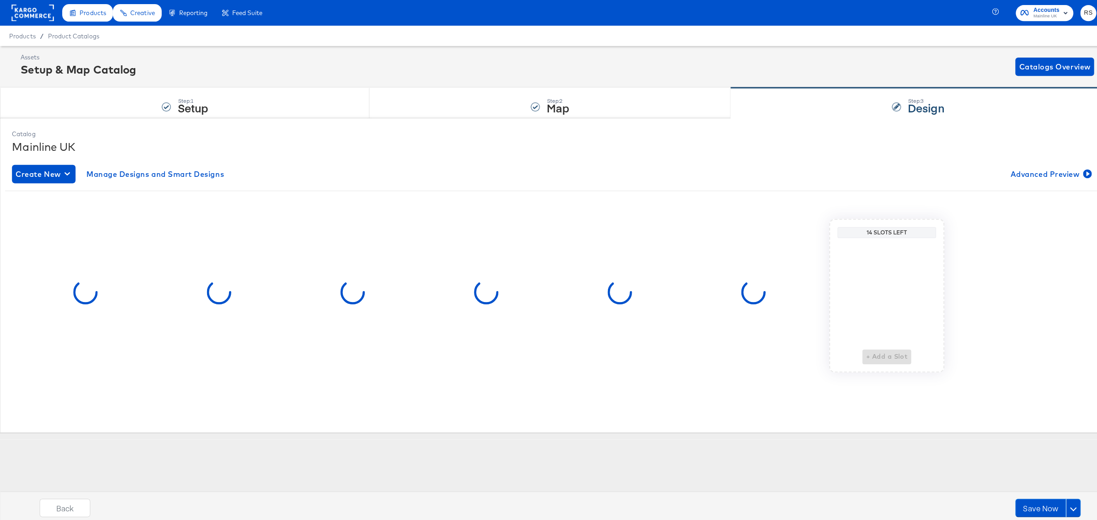
scroll to position [0, 0]
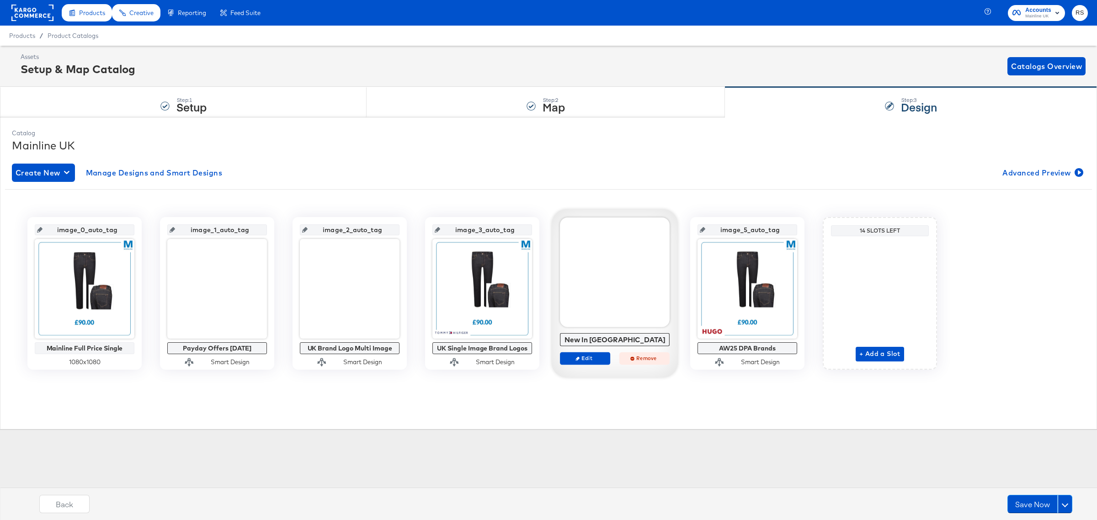
click at [634, 360] on icon "button" at bounding box center [632, 359] width 4 height 4
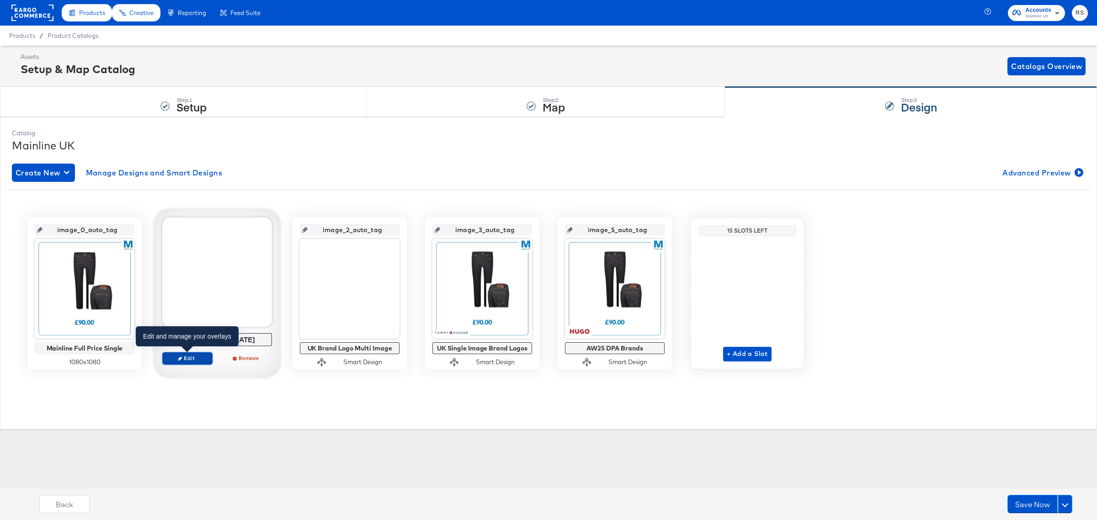
click at [195, 357] on span "Edit" at bounding box center [187, 358] width 42 height 7
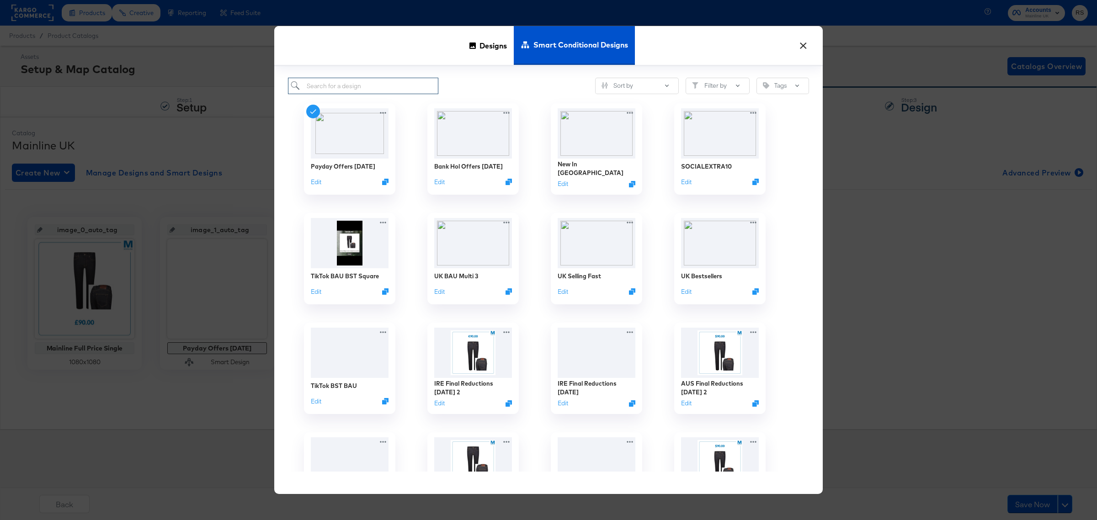
click at [366, 80] on input "search" at bounding box center [363, 86] width 150 height 17
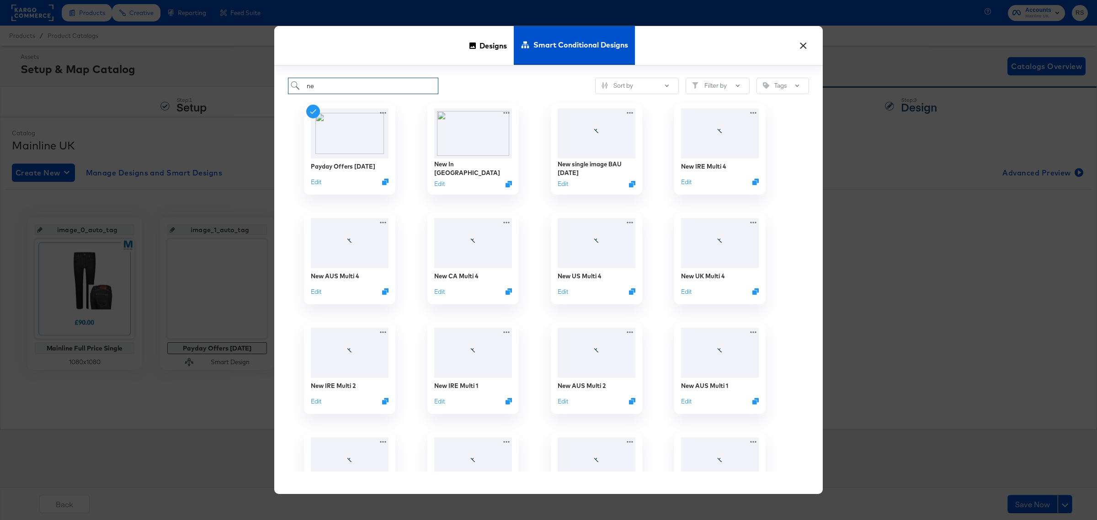
type input "n"
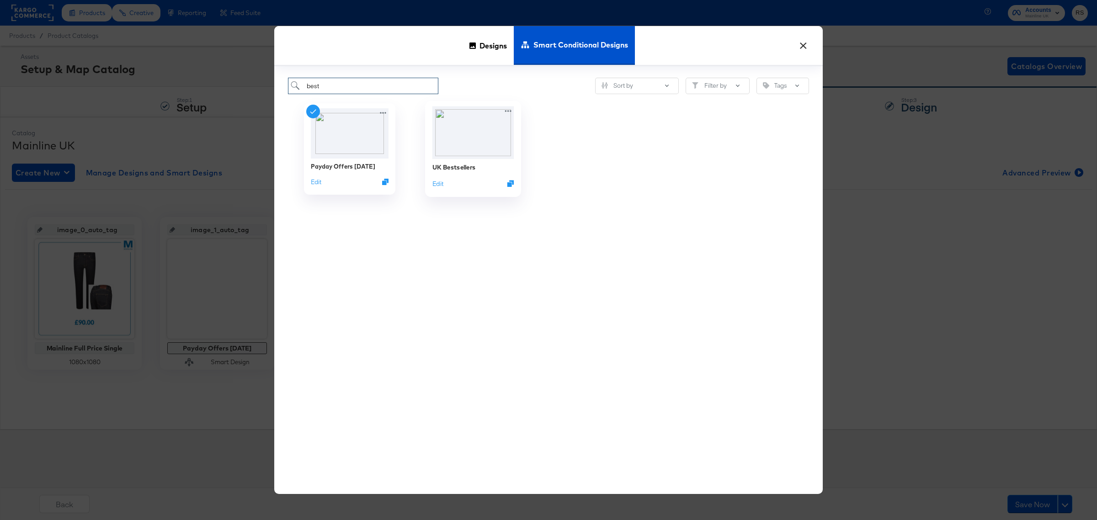
type input "best"
click at [453, 120] on img at bounding box center [474, 133] width 82 height 53
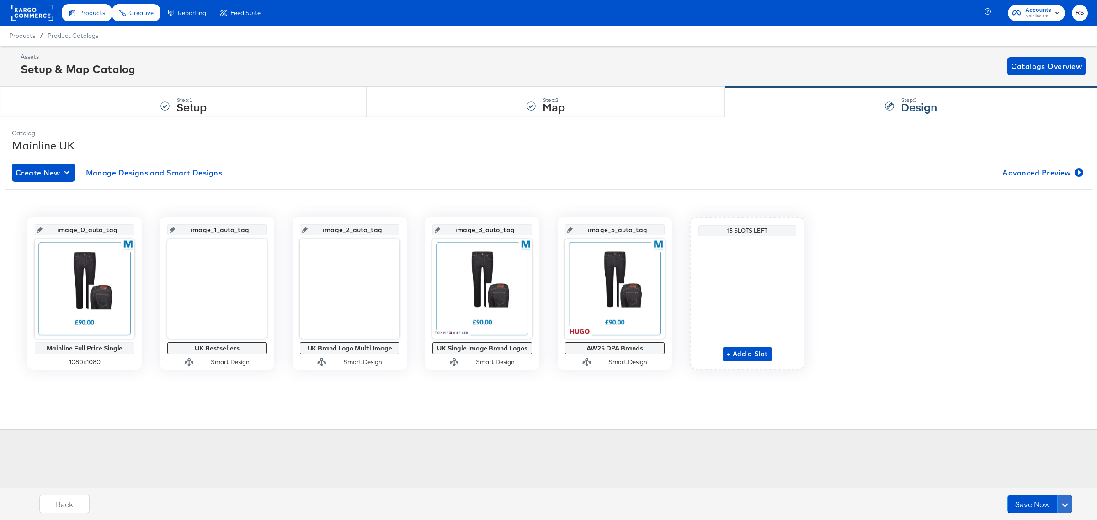
click at [1070, 502] on button at bounding box center [1065, 504] width 15 height 18
click at [1050, 483] on div "Schedule Save" at bounding box center [1044, 486] width 42 height 9
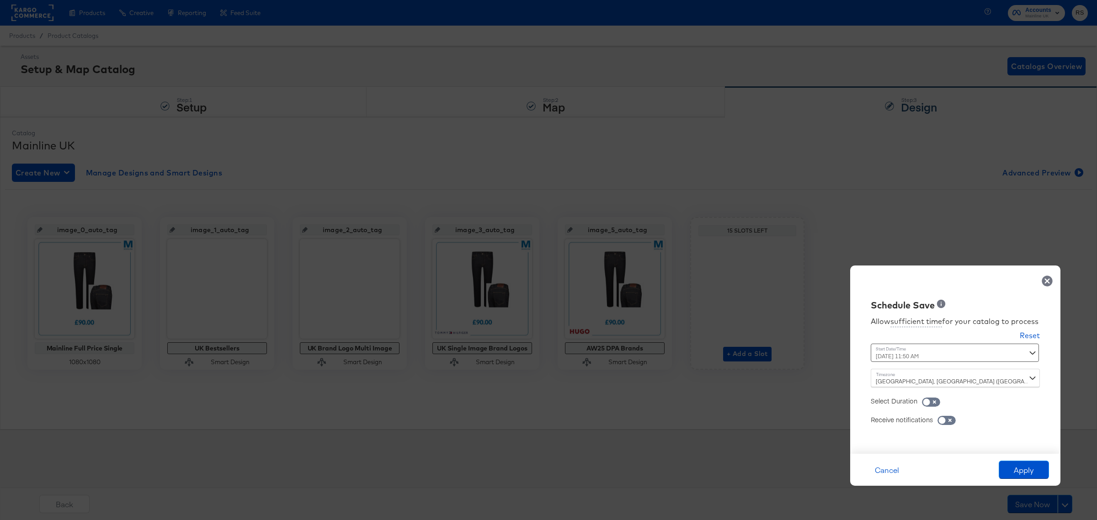
click at [910, 353] on div "[DATE] 11:50 AM ‹ [DATE] › Su Mo Tu We Th Fr Sa 31 1 2 3 4 5 6 7 8 9 10 11 12 1…" at bounding box center [933, 353] width 124 height 18
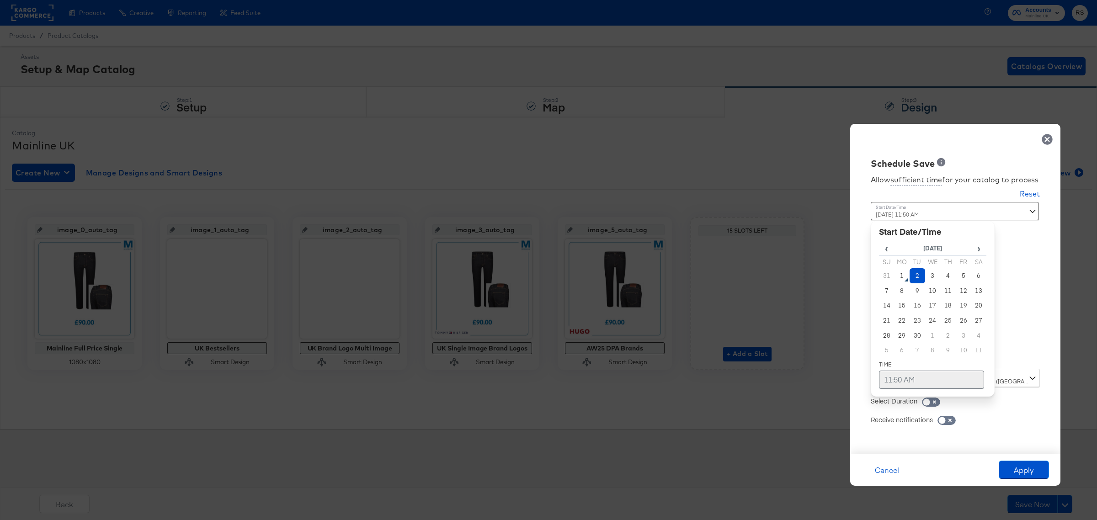
click at [899, 377] on td "11:50 AM" at bounding box center [931, 380] width 105 height 18
click at [918, 310] on span "▼" at bounding box center [914, 311] width 18 height 18
click at [1043, 325] on div "Allow sufficient time for your catalog to process Reset Time : September 2nd 20…" at bounding box center [955, 307] width 197 height 275
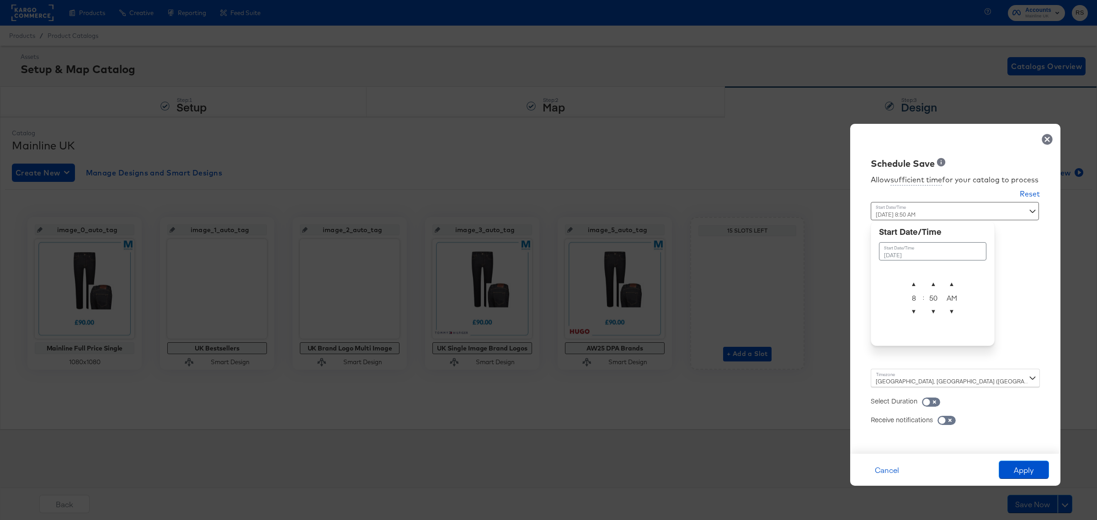
click at [915, 352] on div "September 2nd 2025 8:50 AM September 2nd 2025 ▲ 8 ▼ : ▲ 50 ▼ ▲ AM ▼" at bounding box center [933, 282] width 124 height 160
click at [915, 312] on span "▼" at bounding box center [914, 311] width 18 height 18
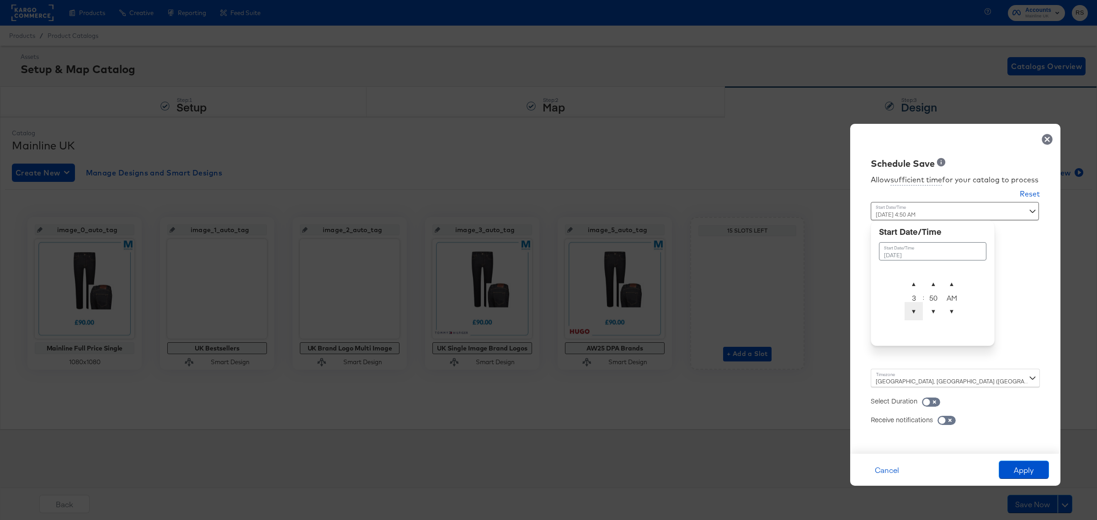
click at [915, 312] on span "▼" at bounding box center [914, 311] width 18 height 18
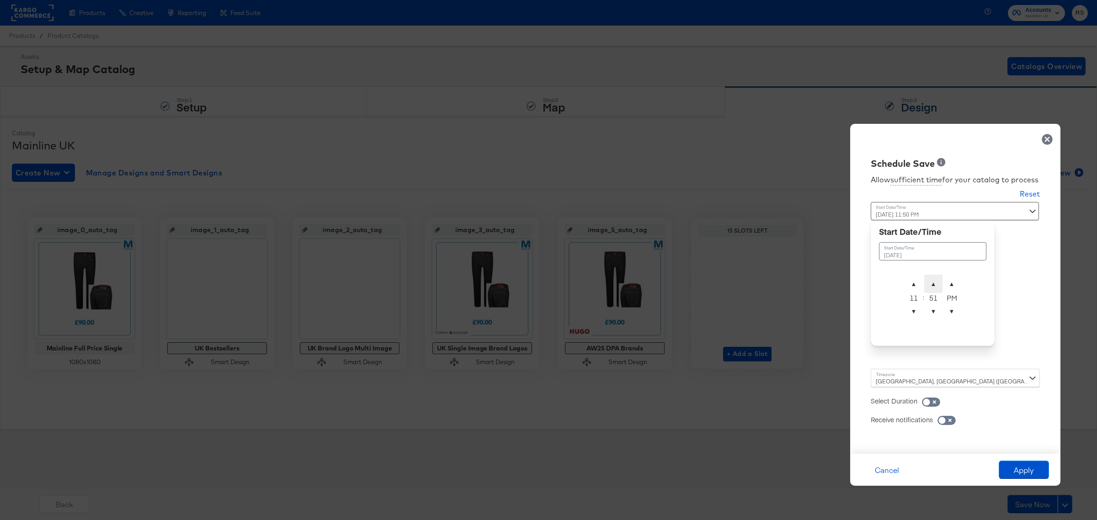
click at [934, 280] on span "▲" at bounding box center [933, 284] width 18 height 18
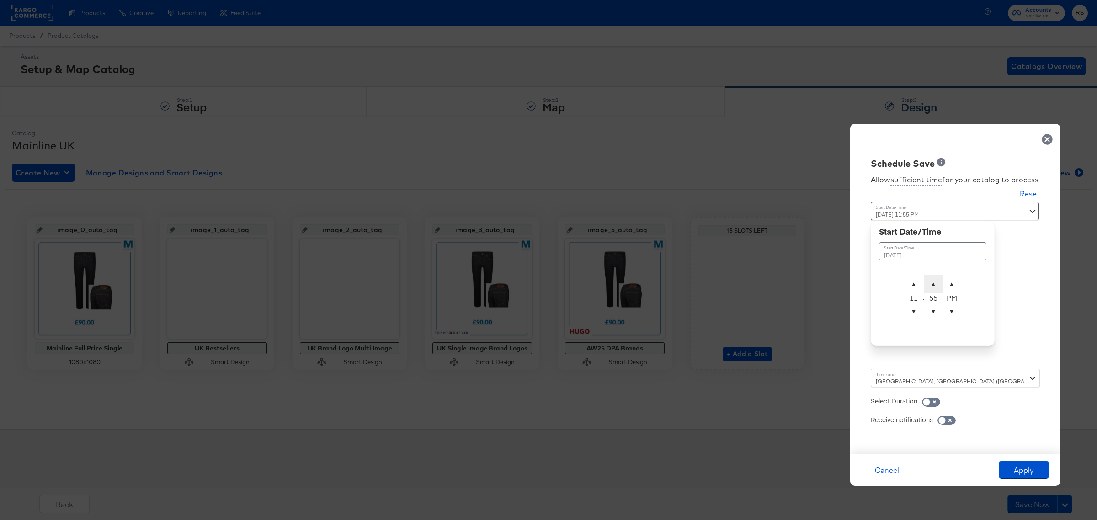
click at [934, 280] on span "▲" at bounding box center [933, 284] width 18 height 18
type input "September 2nd 2025 11:59 PM"
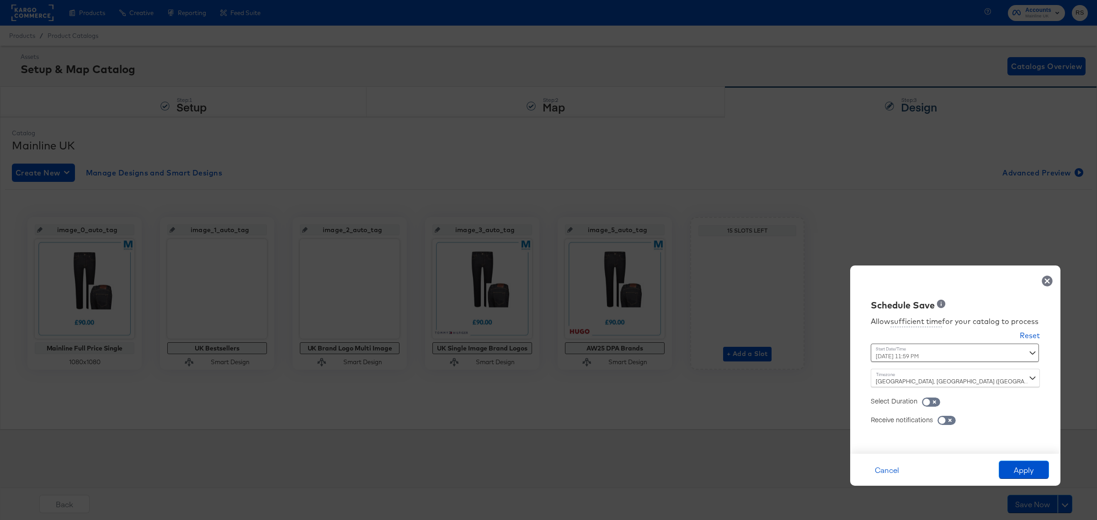
click at [1030, 334] on div "Allow sufficient time for your catalog to process Reset Time : September 2nd 20…" at bounding box center [955, 378] width 197 height 133
click at [1015, 473] on button "Apply" at bounding box center [1024, 470] width 50 height 18
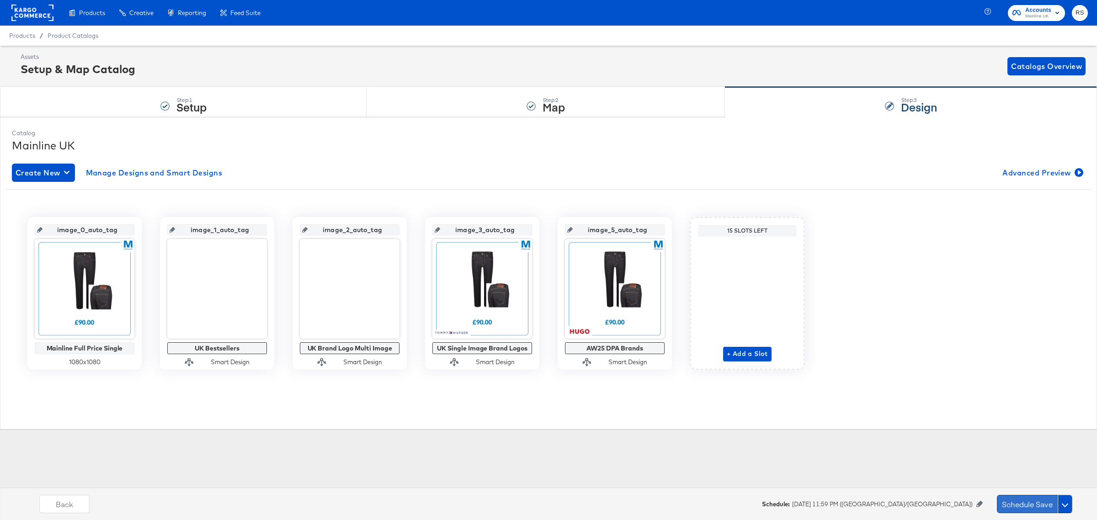
click at [1028, 505] on button "Schedule Save" at bounding box center [1027, 504] width 61 height 18
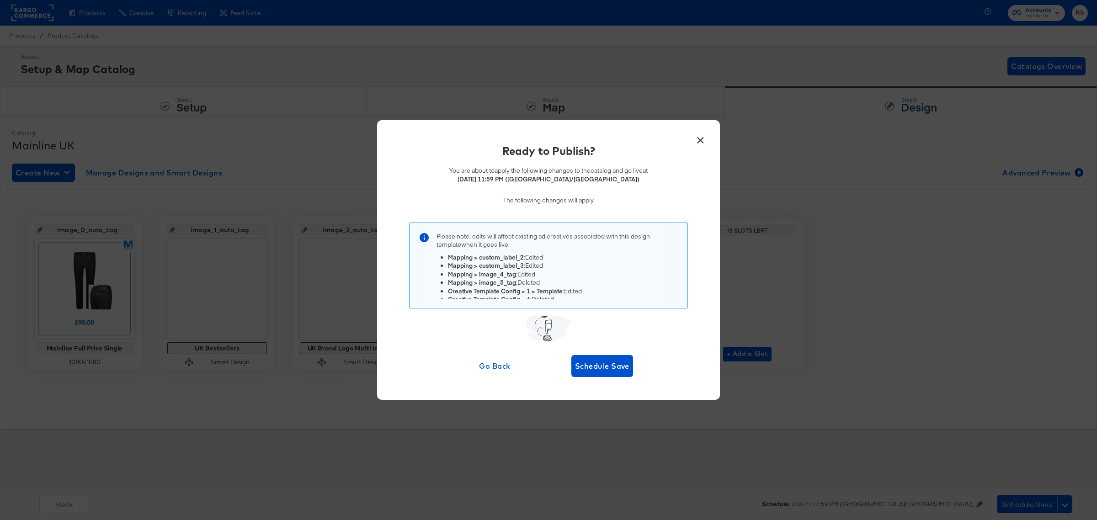
click at [705, 138] on button "×" at bounding box center [700, 137] width 16 height 16
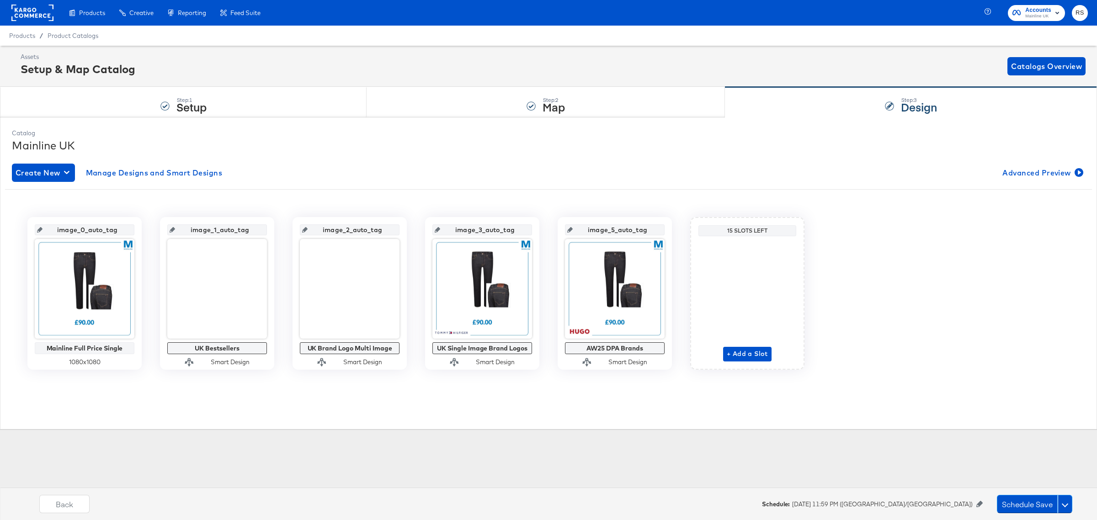
click at [978, 505] on icon at bounding box center [980, 504] width 6 height 6
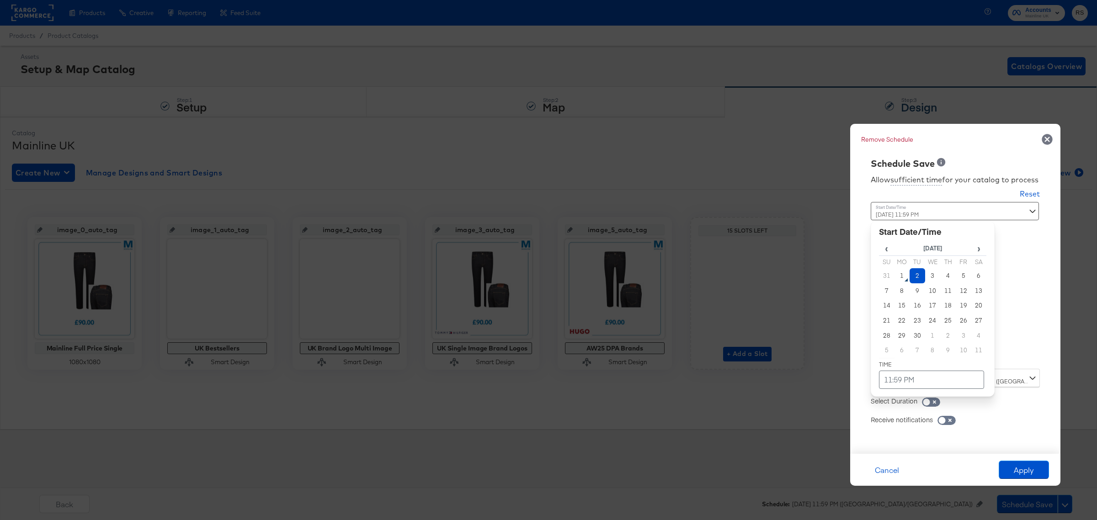
click at [910, 355] on div "September 2nd 2025 11:59 PM ‹ September 2025 › Su Mo Tu We Th Fr Sa 31 1 2 3 4 …" at bounding box center [933, 282] width 124 height 160
click at [901, 273] on td "1" at bounding box center [903, 275] width 16 height 15
type input "September 1st 2025 11:59 PM"
click at [1032, 331] on div "Allow sufficient time for your catalog to process Reset Time : September 1st 20…" at bounding box center [955, 307] width 197 height 275
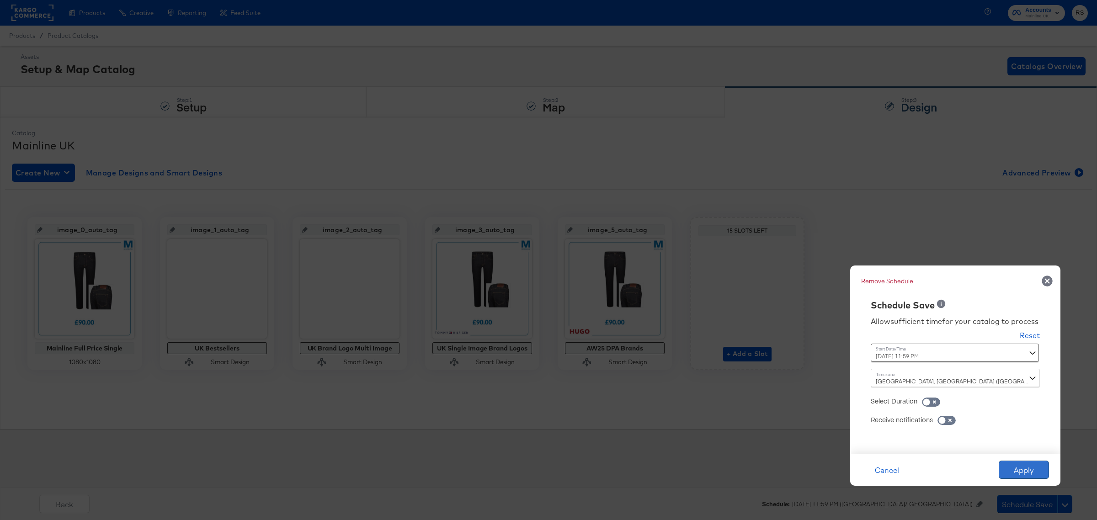
click at [1027, 471] on button "Apply" at bounding box center [1024, 470] width 50 height 18
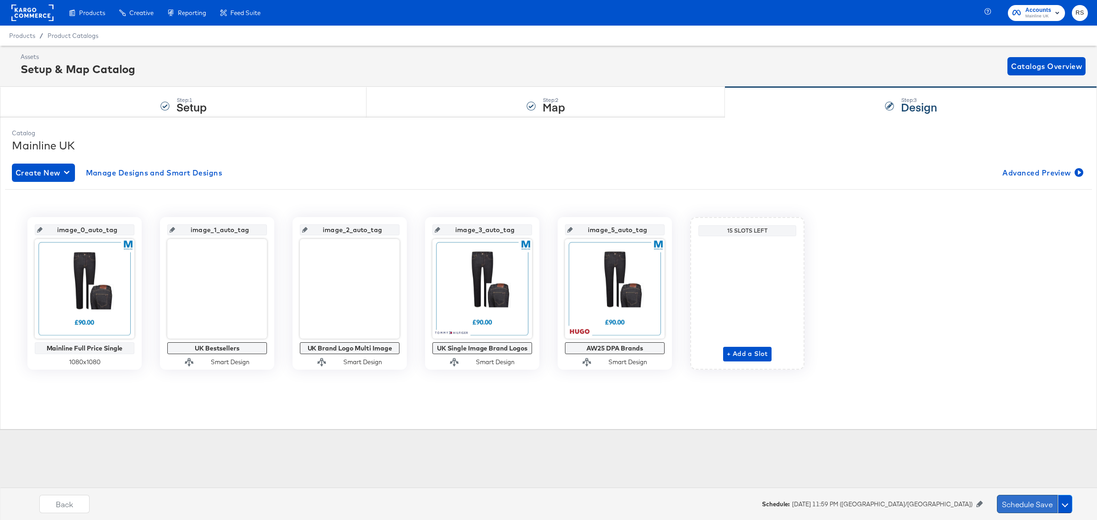
click at [1029, 507] on button "Schedule Save" at bounding box center [1027, 504] width 61 height 18
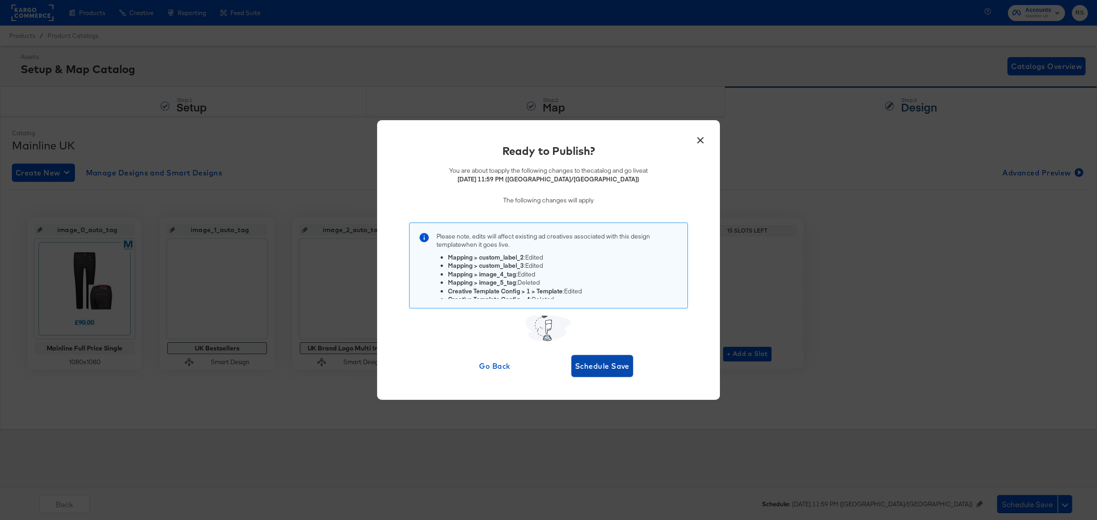
click at [607, 363] on span "Schedule Save" at bounding box center [602, 366] width 54 height 13
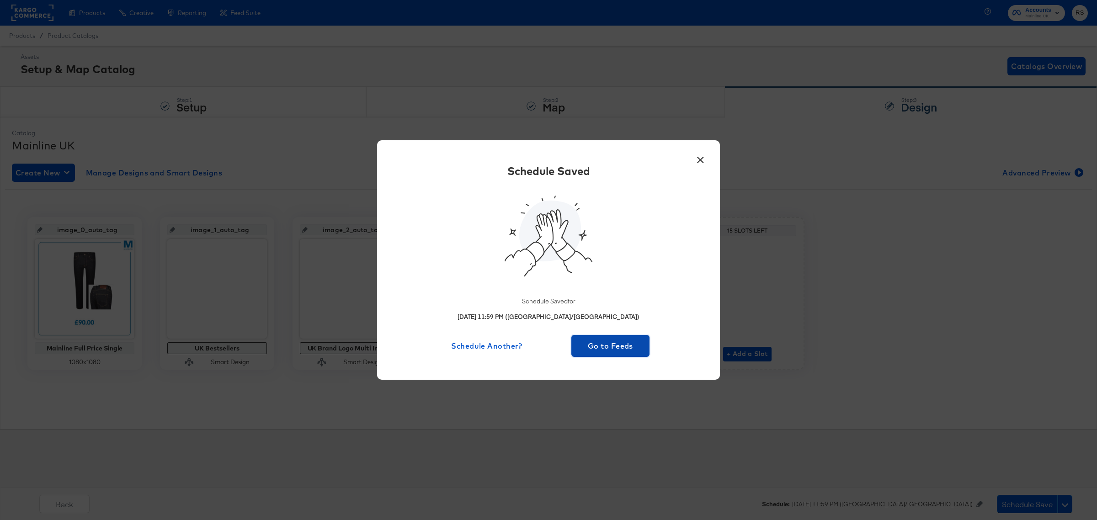
click at [610, 346] on span "Go to Feeds" at bounding box center [610, 346] width 71 height 13
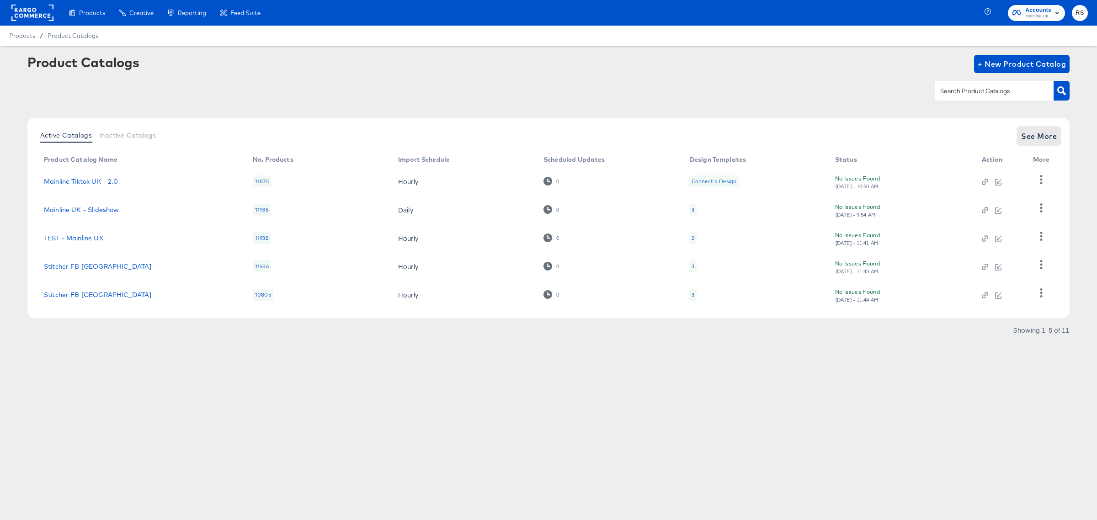
click at [1036, 135] on span "See More" at bounding box center [1039, 136] width 36 height 13
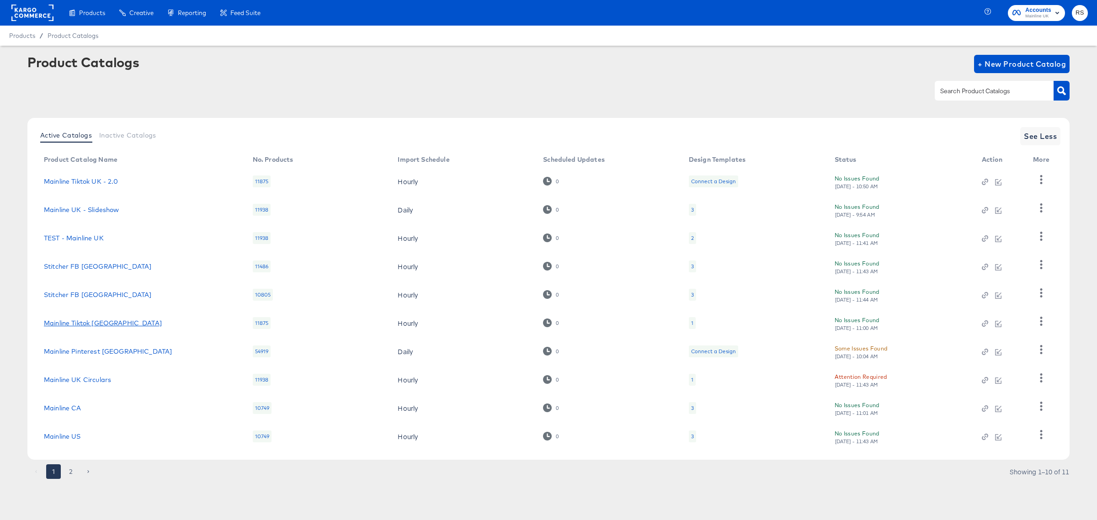
click at [83, 324] on link "Mainline Tiktok [GEOGRAPHIC_DATA]" at bounding box center [103, 323] width 118 height 7
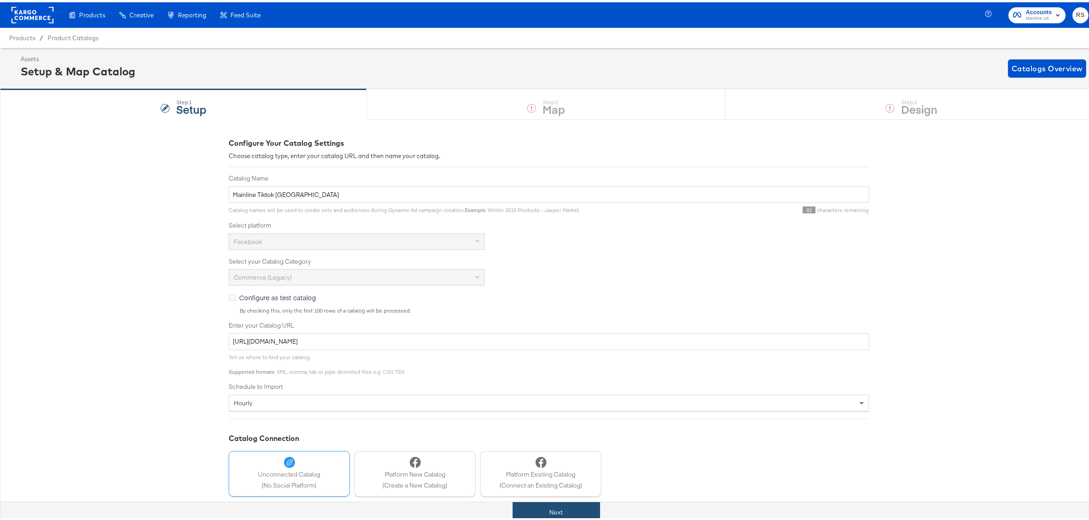
click at [568, 504] on button "Next" at bounding box center [556, 510] width 87 height 21
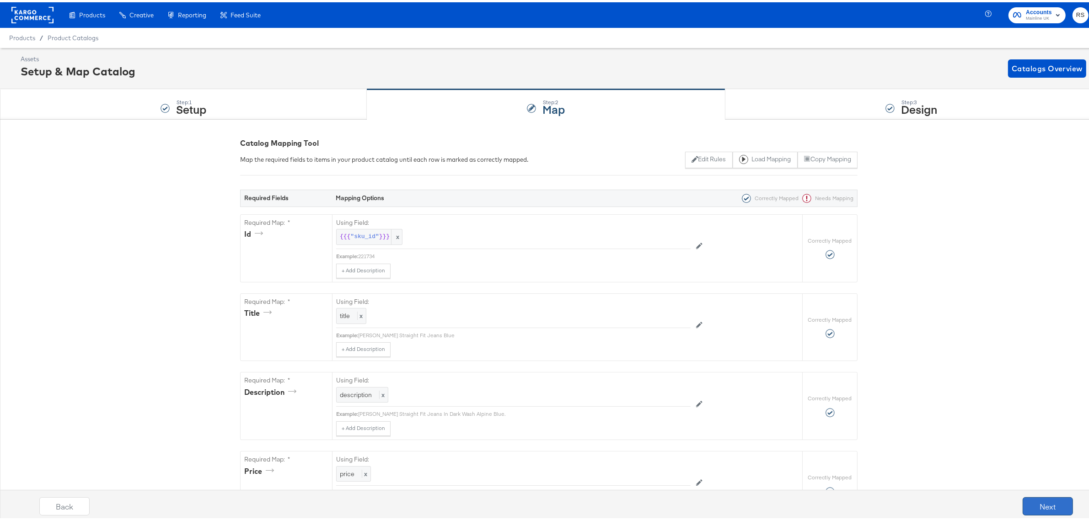
click at [1029, 501] on button "Next" at bounding box center [1047, 504] width 50 height 18
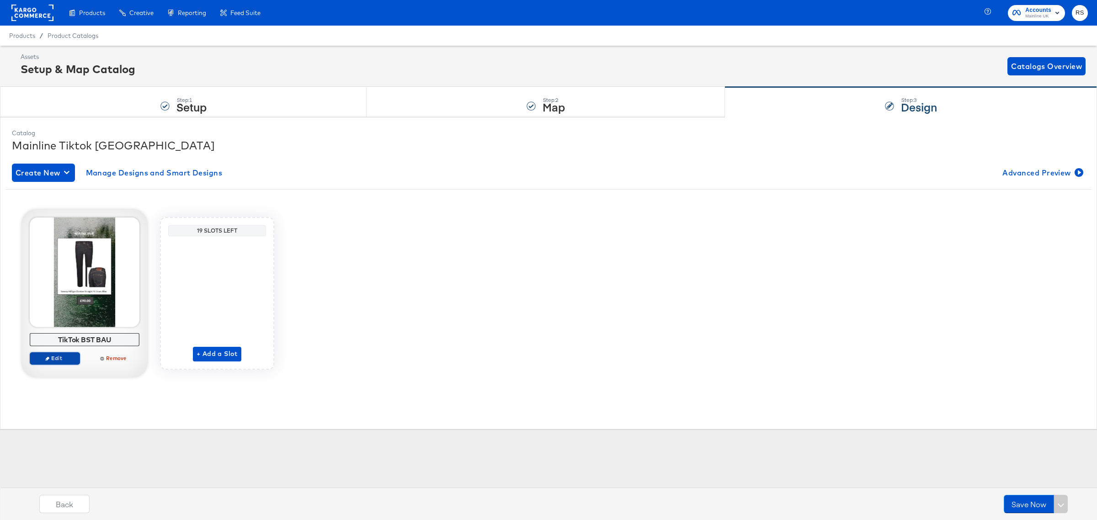
click at [63, 362] on span "Edit" at bounding box center [55, 358] width 42 height 7
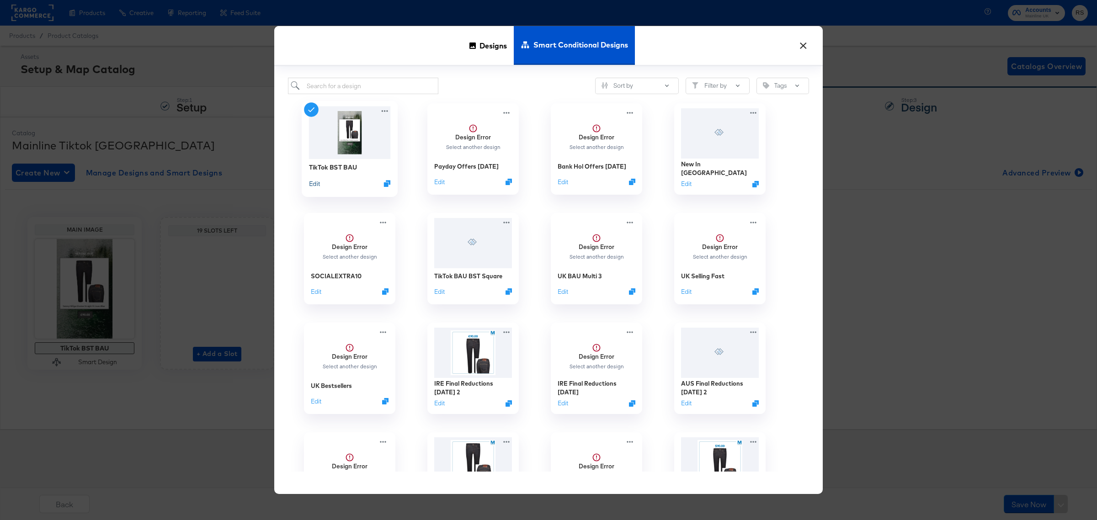
click at [315, 184] on button "Edit" at bounding box center [314, 183] width 11 height 9
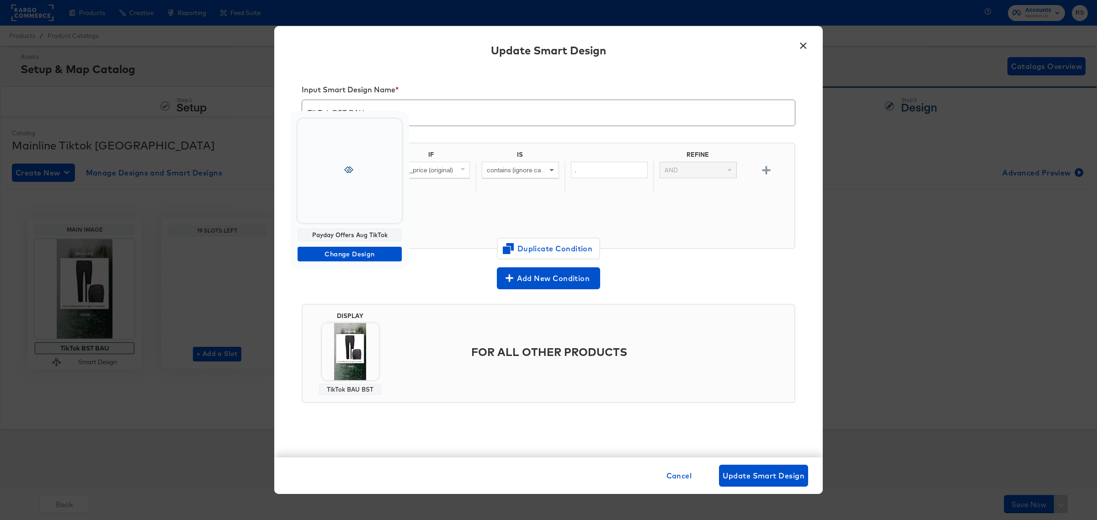
click at [353, 196] on div at bounding box center [350, 171] width 104 height 104
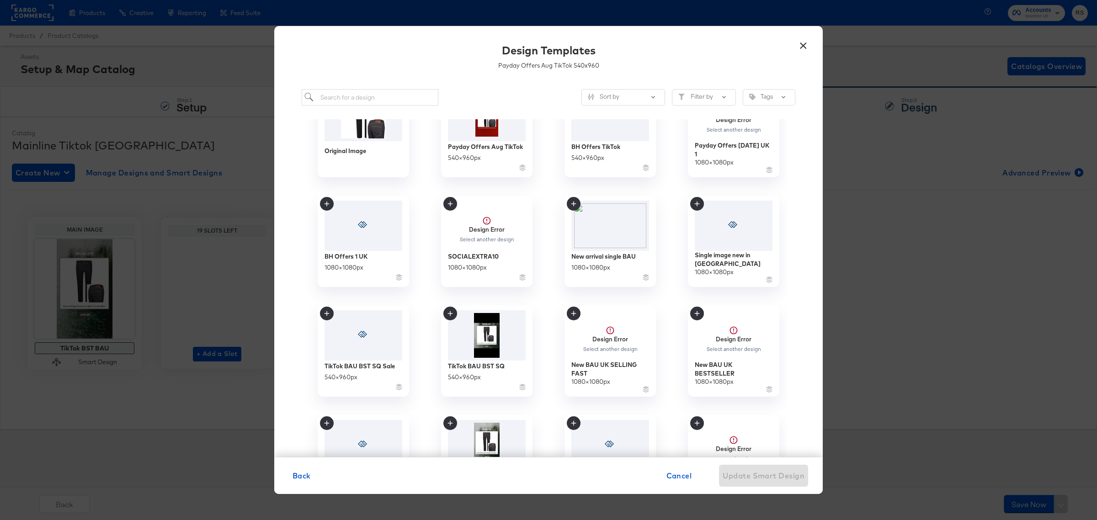
scroll to position [114, 0]
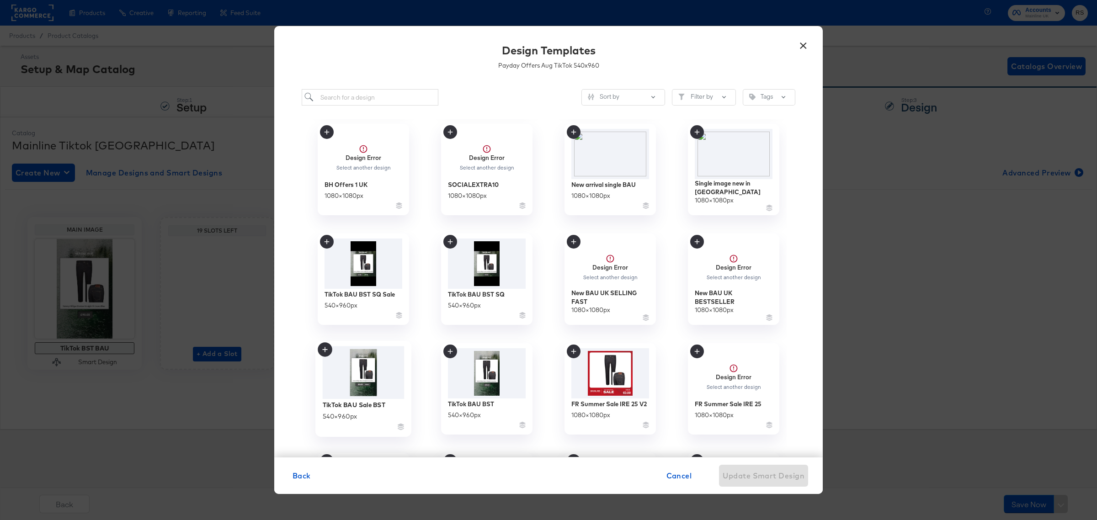
click at [321, 350] on icon at bounding box center [325, 349] width 15 height 15
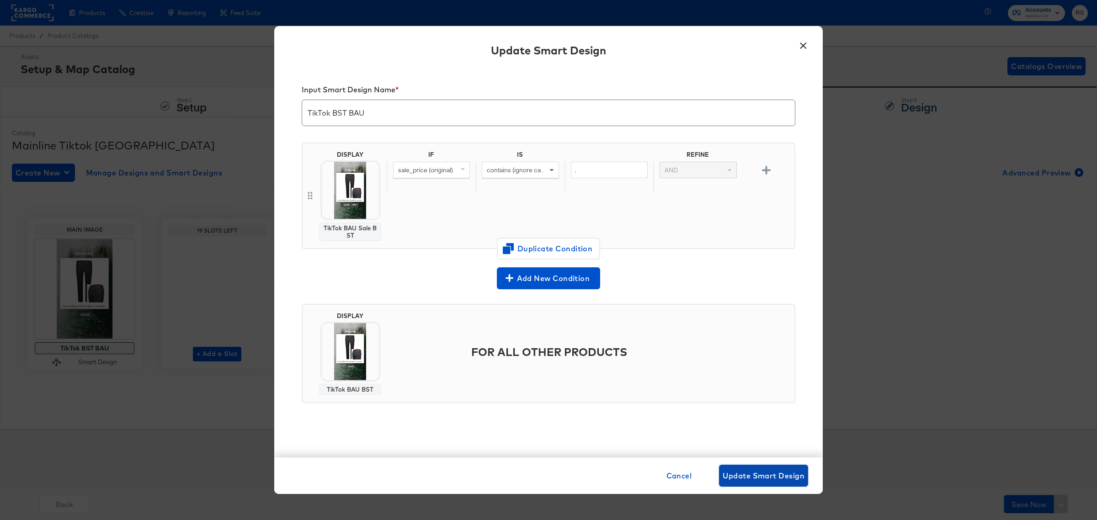
click at [759, 469] on button "Update Smart Design" at bounding box center [763, 476] width 89 height 22
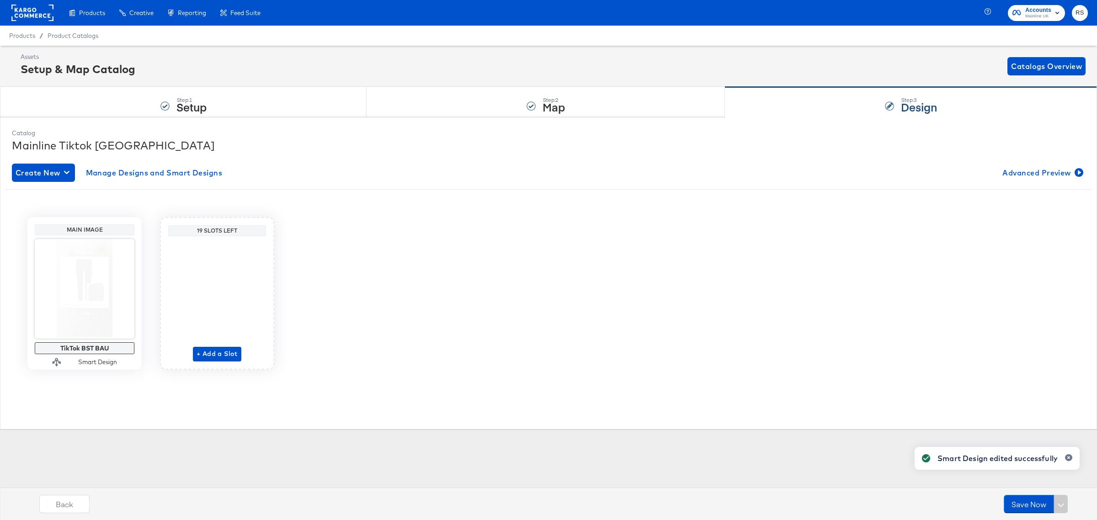
click at [1064, 502] on div "Save Now" at bounding box center [1036, 504] width 64 height 18
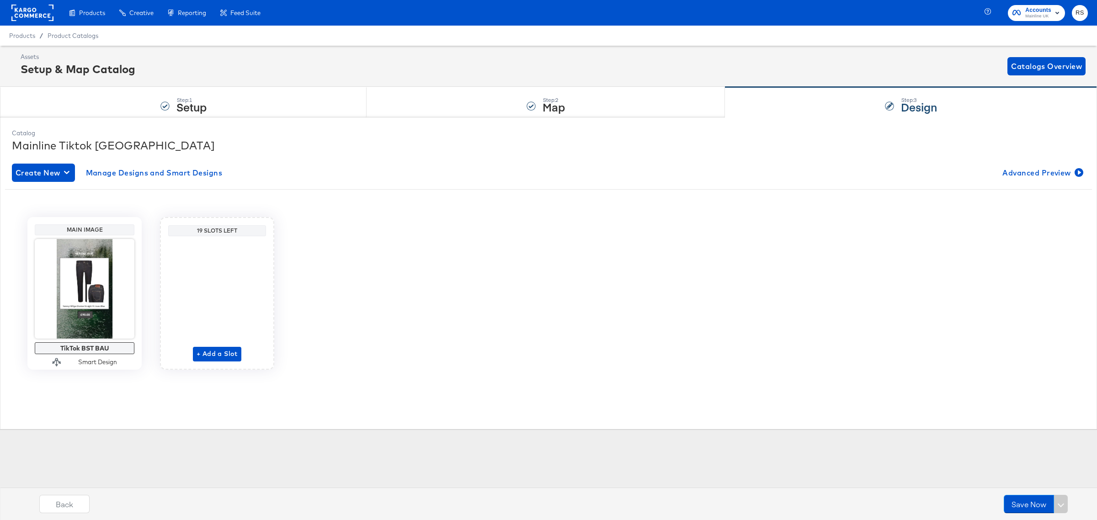
click at [1064, 502] on div "Save Now" at bounding box center [1036, 504] width 64 height 18
click at [1063, 503] on div "Save Now" at bounding box center [1036, 504] width 64 height 18
click at [1060, 506] on div "Save Now" at bounding box center [1036, 504] width 64 height 18
click at [1016, 501] on button "Save Now" at bounding box center [1029, 504] width 50 height 18
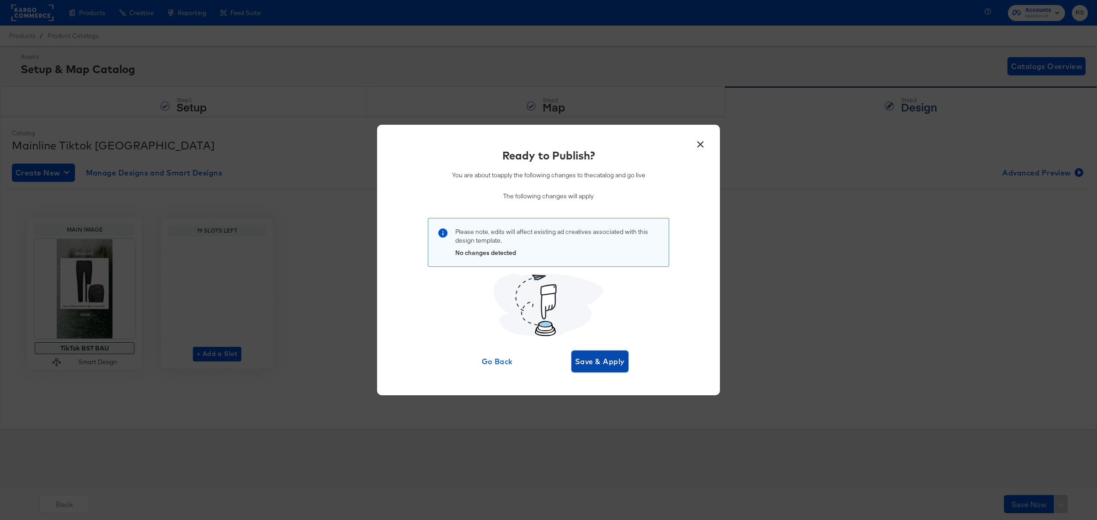
click at [592, 363] on span "Save & Apply" at bounding box center [600, 361] width 50 height 13
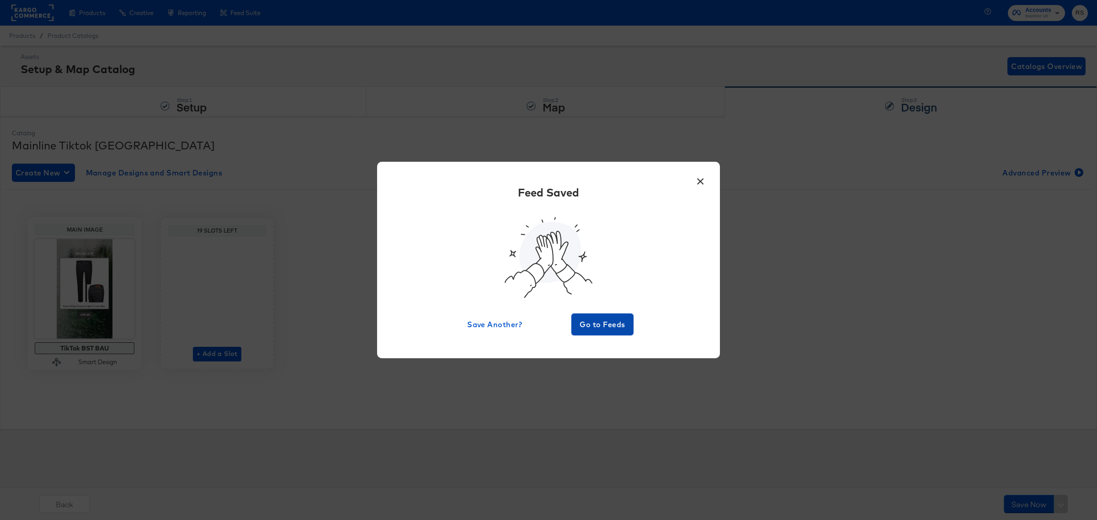
click at [598, 321] on span "Go to Feeds" at bounding box center [602, 324] width 55 height 13
